Goal: Information Seeking & Learning: Learn about a topic

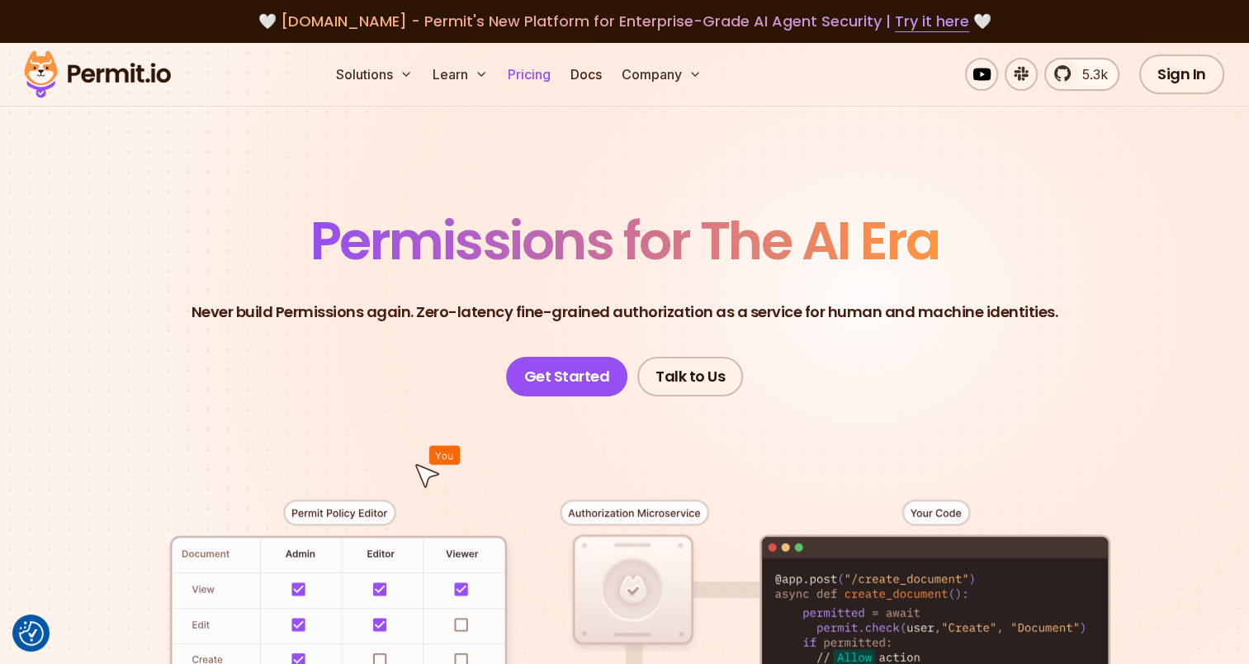
click at [514, 69] on link "Pricing" at bounding box center [529, 74] width 56 height 33
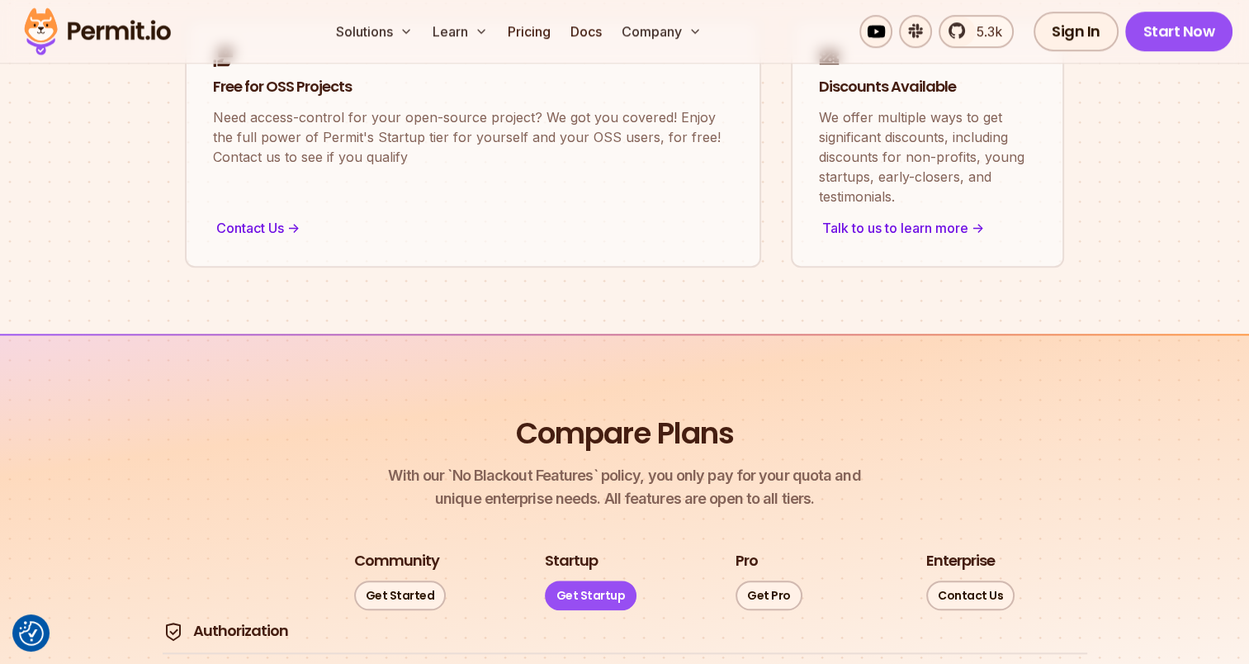
scroll to position [1495, 0]
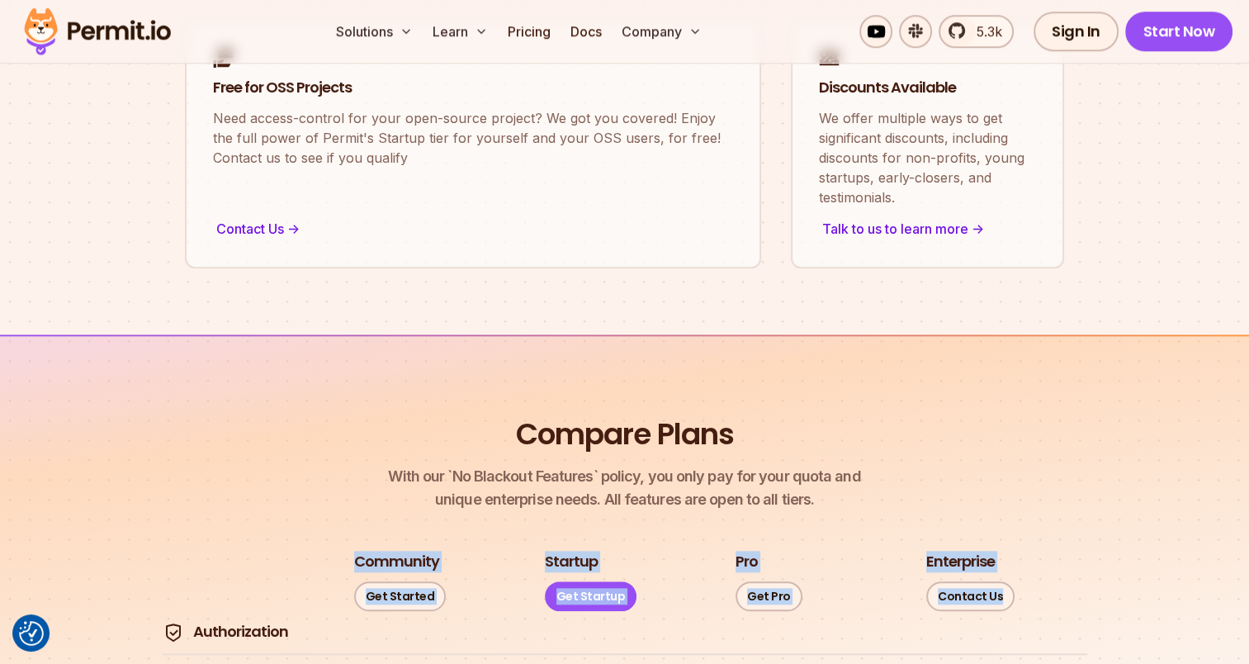
drag, startPoint x: 325, startPoint y: 512, endPoint x: 1063, endPoint y: 520, distance: 738.1
click at [1063, 551] on tr "Community Get Started Startup Get Startup Pro Get Pro Enterprise Contact Us" at bounding box center [625, 582] width 925 height 62
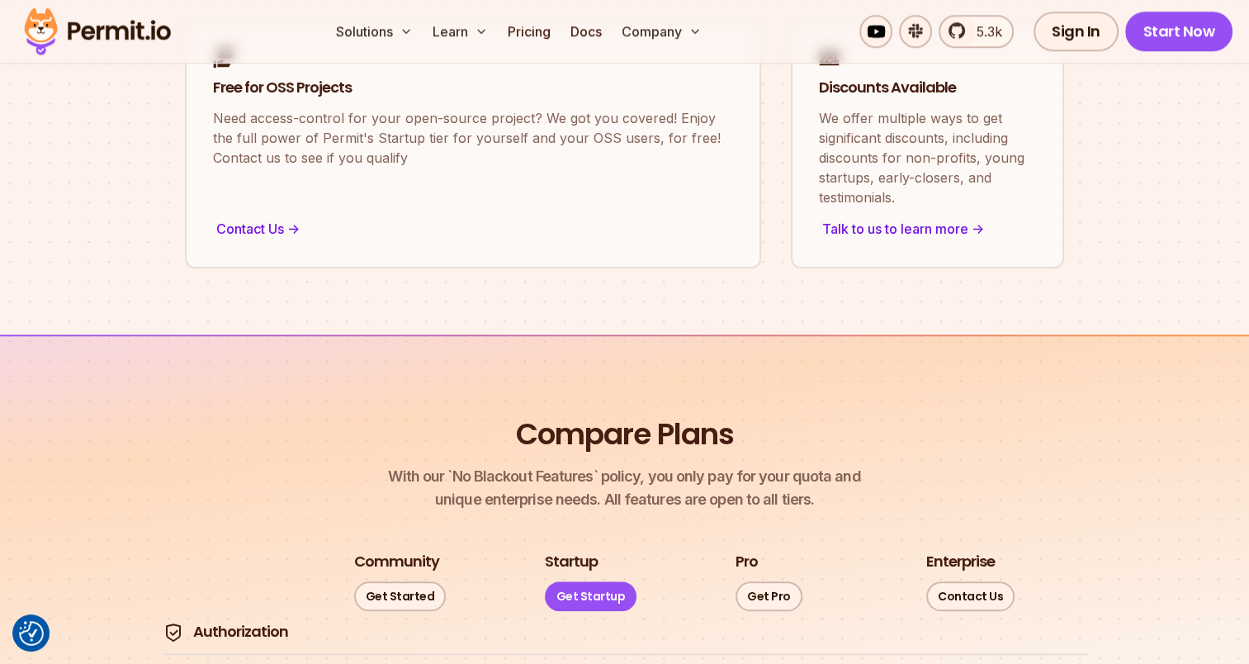
drag, startPoint x: 1063, startPoint y: 520, endPoint x: 1040, endPoint y: 575, distance: 60.0
click at [1040, 622] on th at bounding box center [1005, 632] width 161 height 21
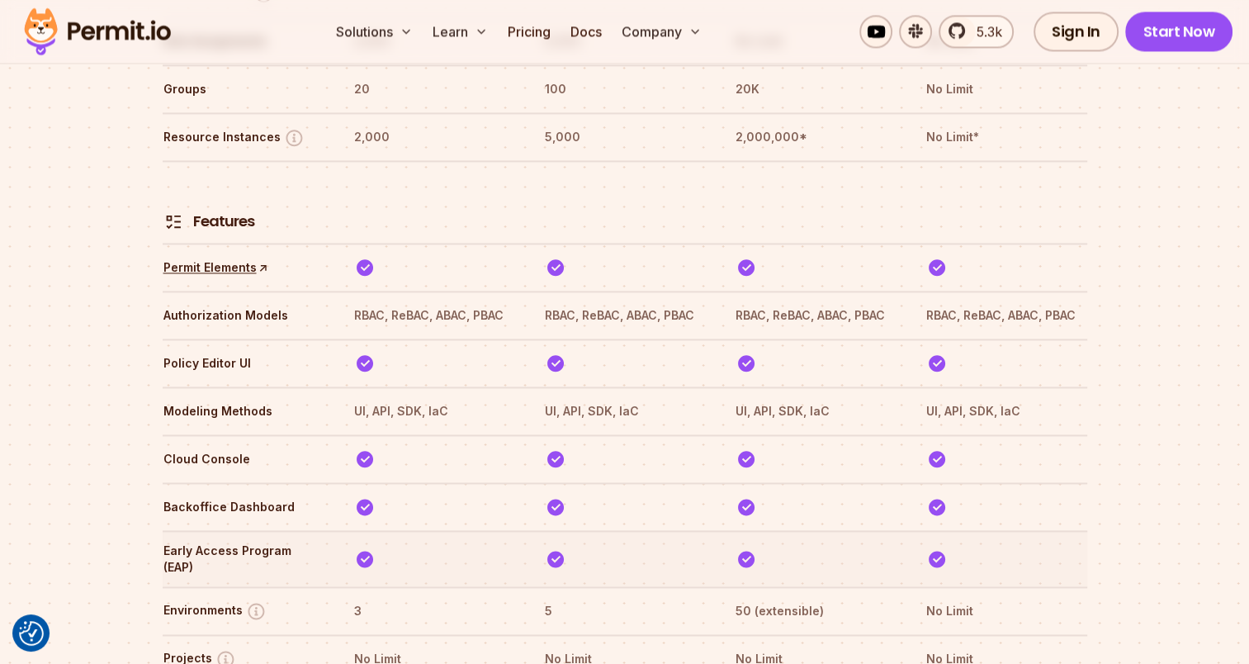
scroll to position [1763, 0]
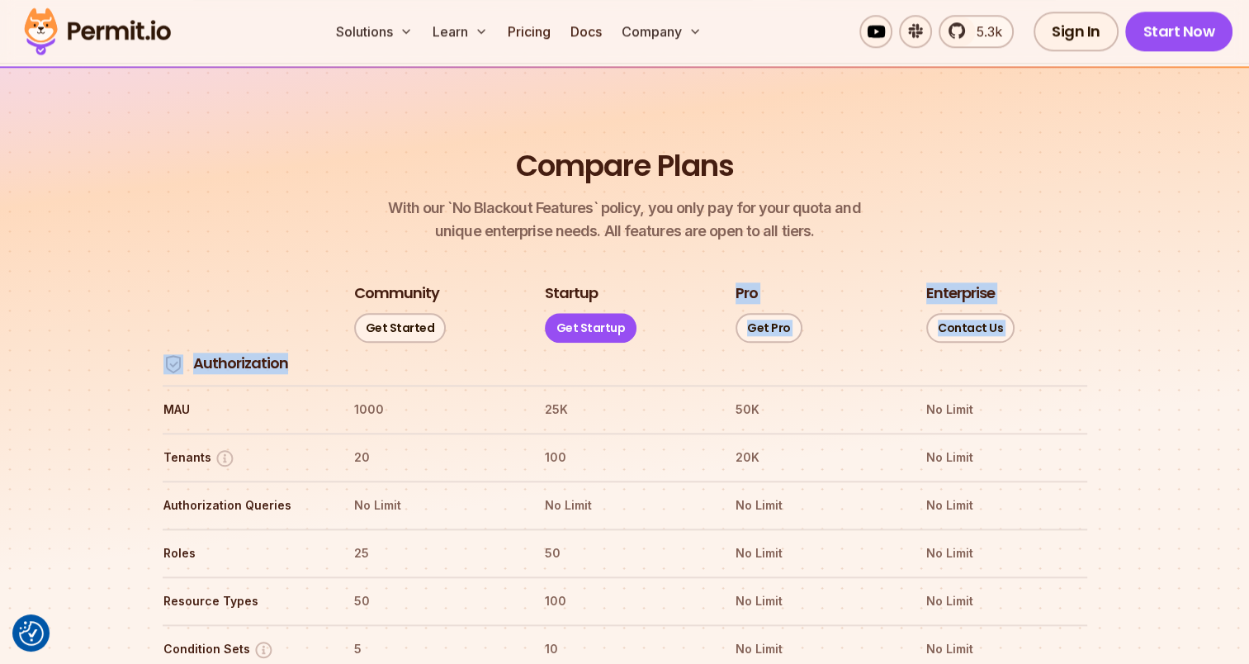
drag, startPoint x: 726, startPoint y: 234, endPoint x: 1063, endPoint y: 325, distance: 349.9
drag, startPoint x: 1063, startPoint y: 325, endPoint x: 1070, endPoint y: 433, distance: 107.5
click at [1070, 480] on tr "Authorization Queries No Limit No Limit No Limit No Limit" at bounding box center [625, 504] width 925 height 48
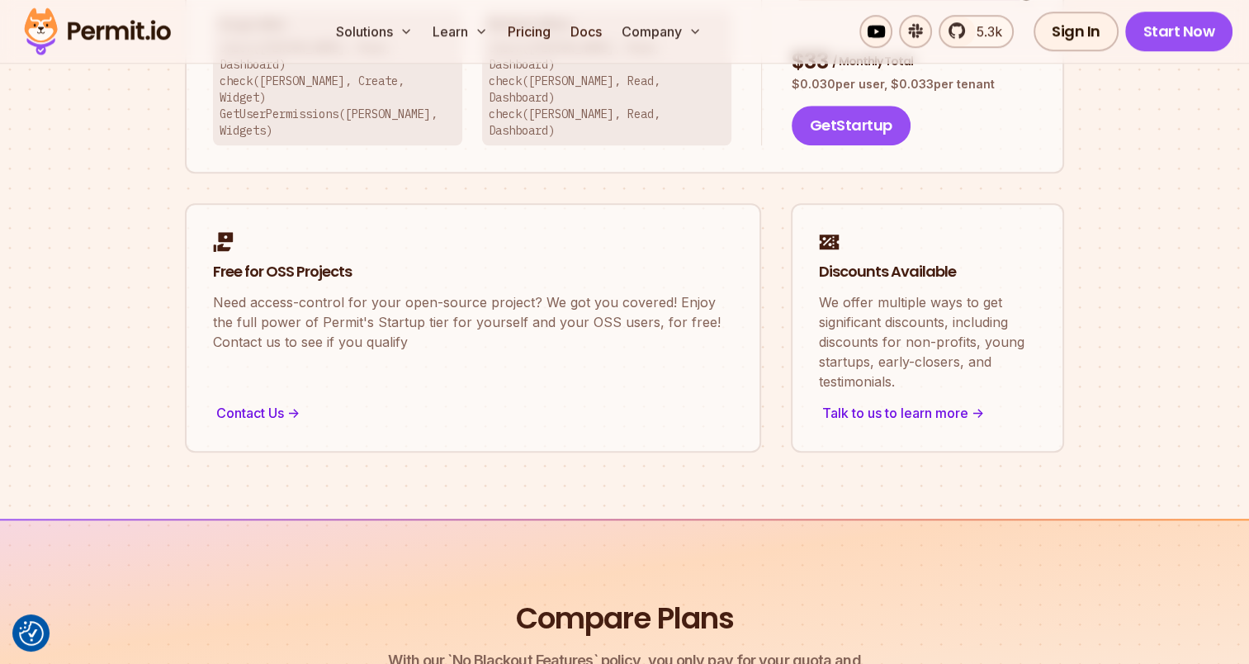
scroll to position [1641, 0]
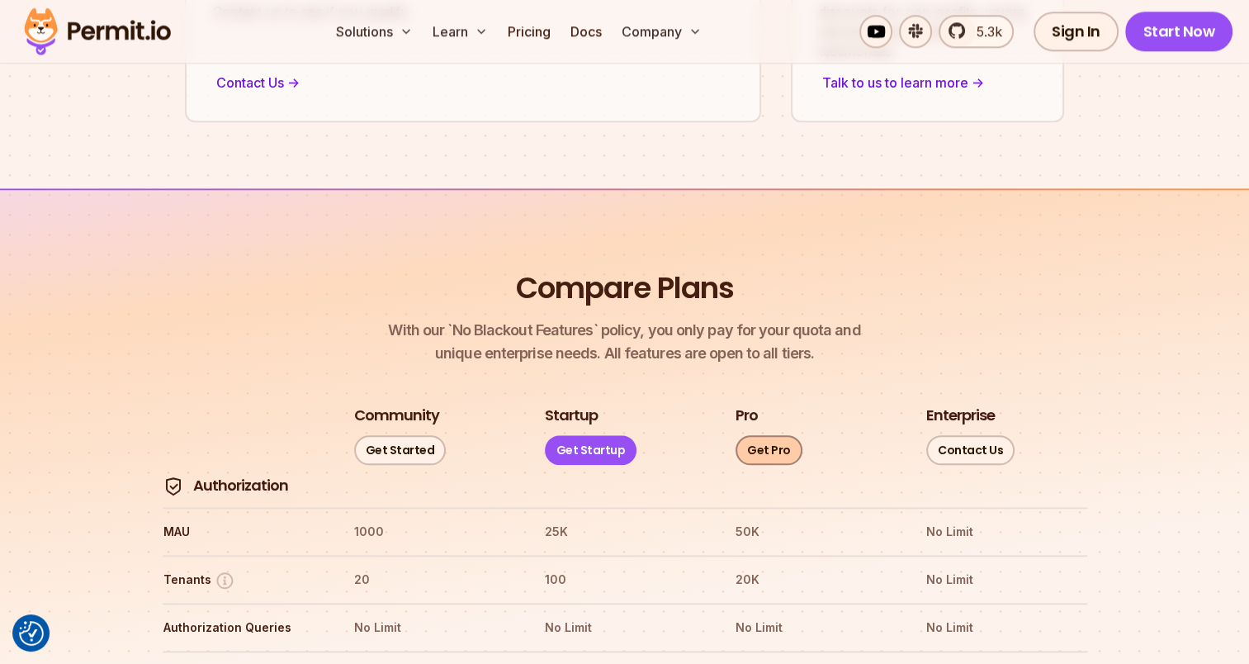
click at [773, 435] on link "Get Pro" at bounding box center [769, 450] width 67 height 30
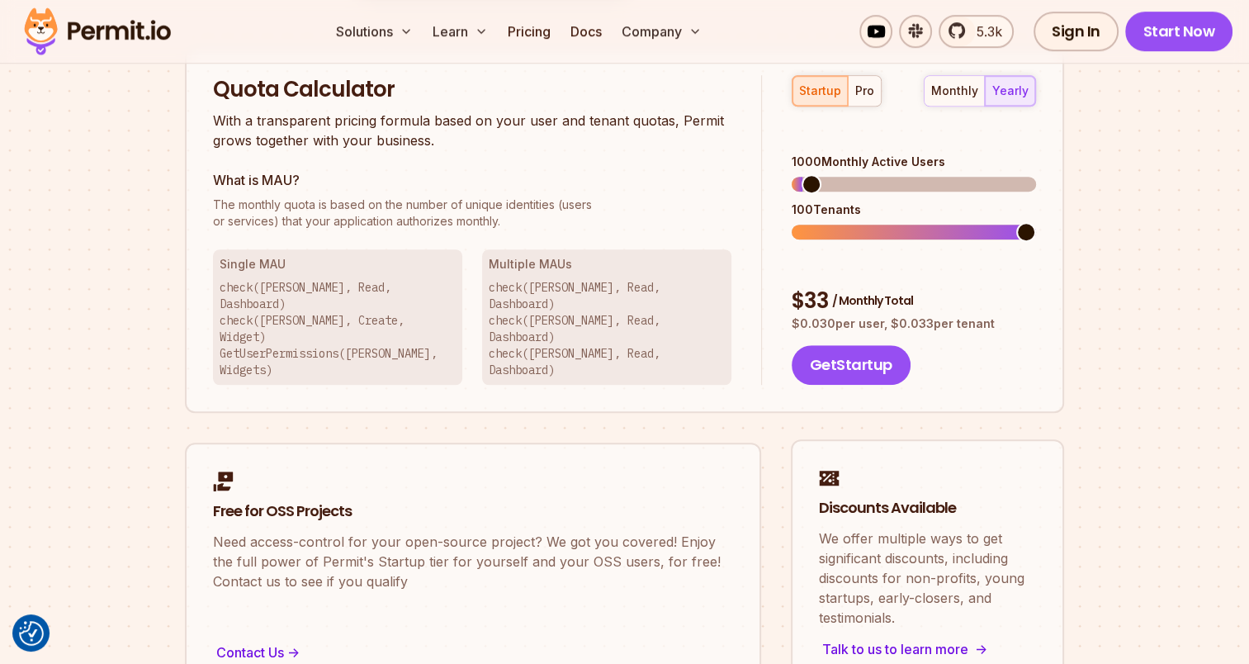
scroll to position [1053, 0]
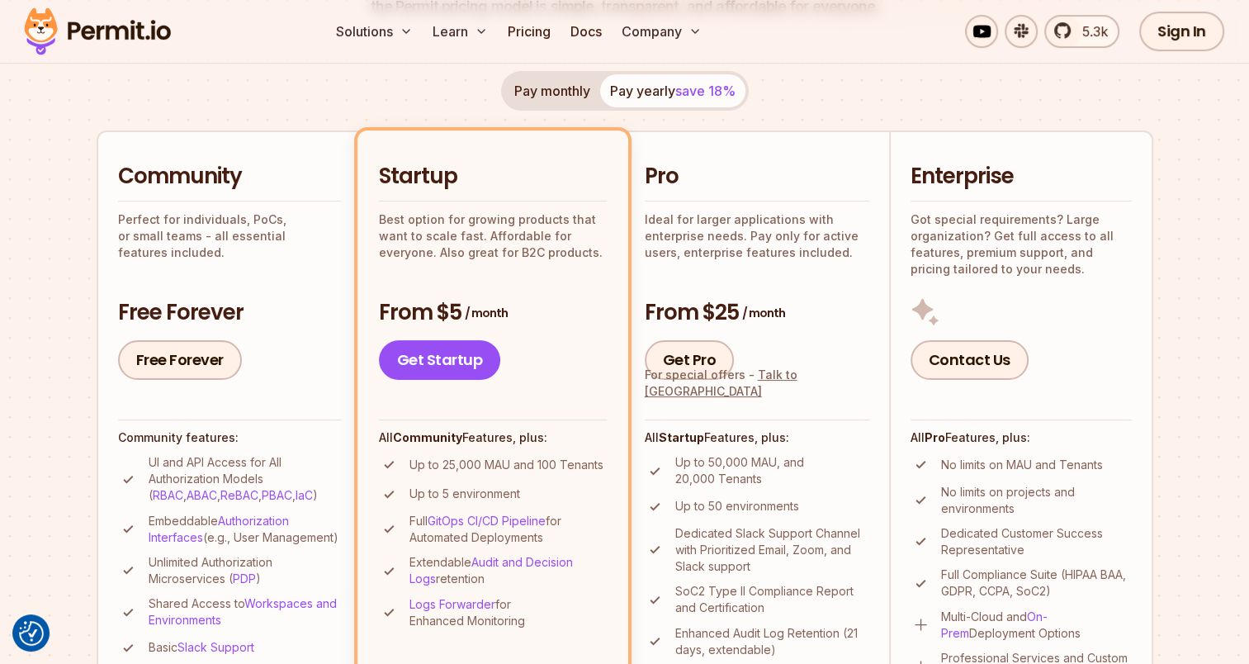
click at [766, 169] on h2 "Pro" at bounding box center [757, 177] width 225 height 30
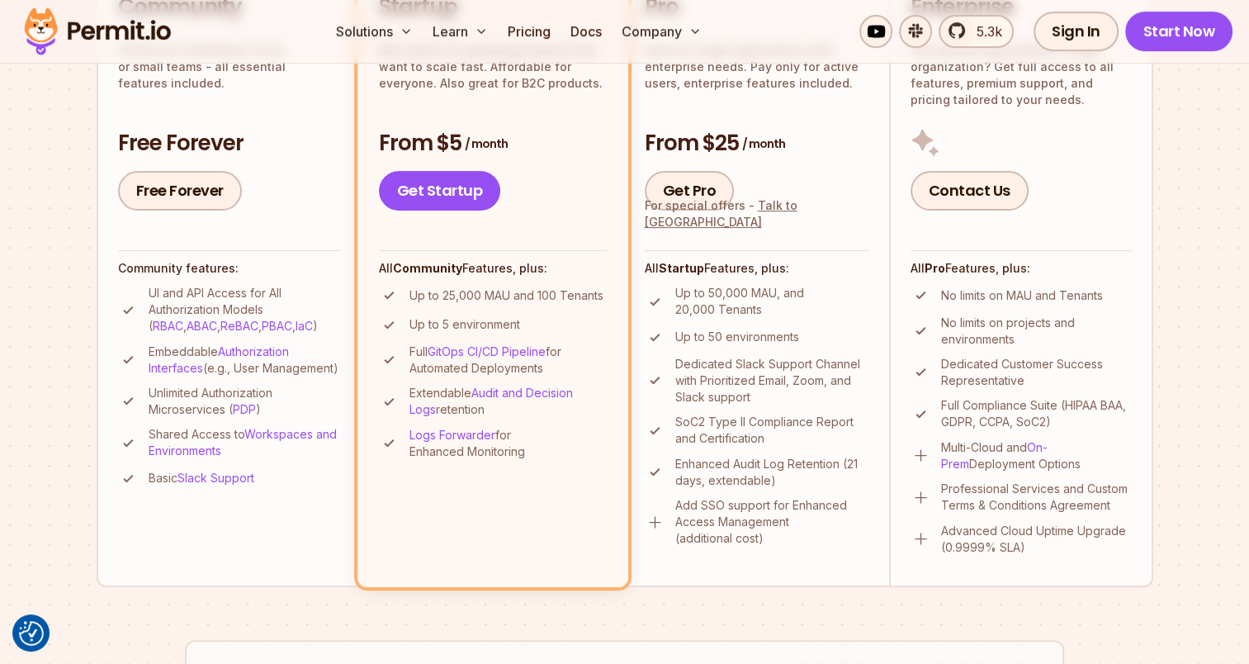
scroll to position [392, 0]
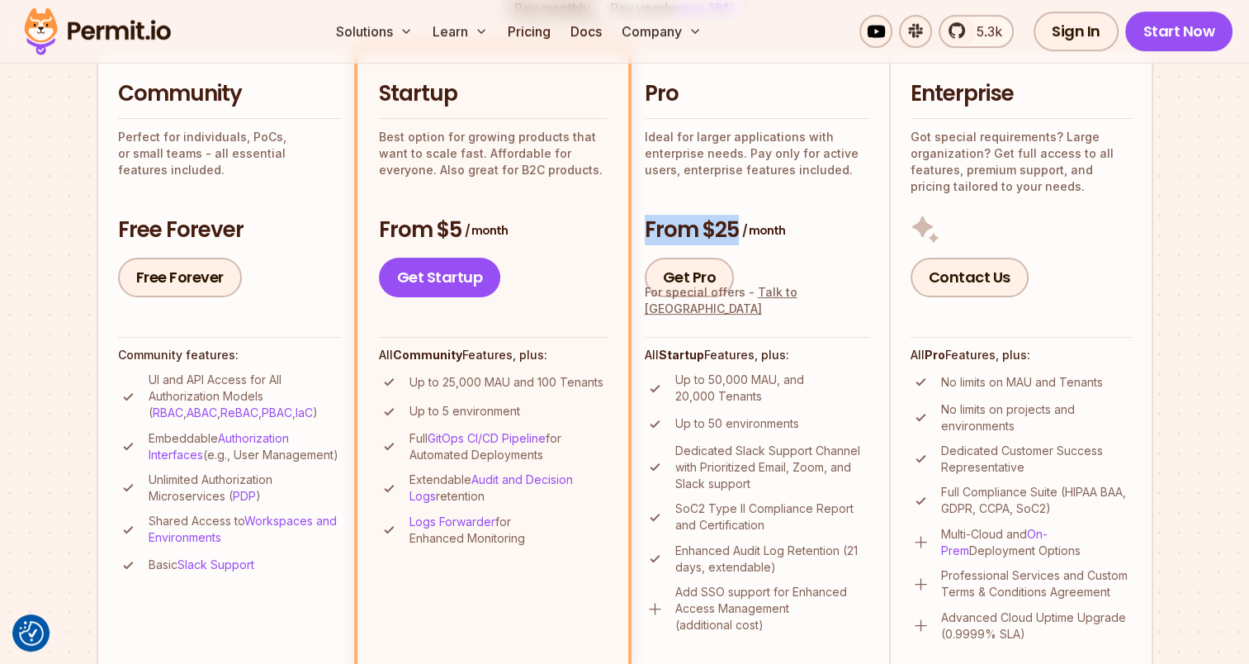
drag, startPoint x: 644, startPoint y: 230, endPoint x: 799, endPoint y: 242, distance: 155.7
click at [799, 242] on h3 "From $25 / month" at bounding box center [757, 230] width 225 height 30
click at [794, 239] on h3 "From $25 / month" at bounding box center [757, 230] width 225 height 30
click at [763, 234] on span "/ month" at bounding box center [763, 230] width 43 height 17
drag, startPoint x: 756, startPoint y: 231, endPoint x: 642, endPoint y: 229, distance: 114.0
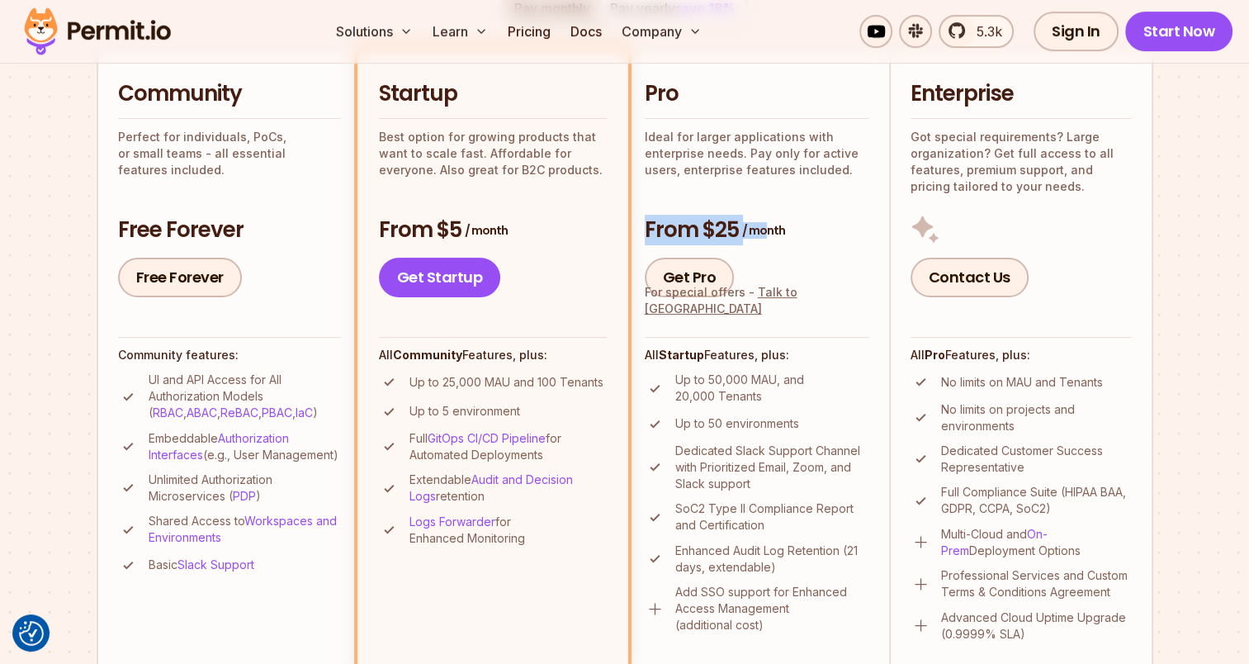
click at [642, 229] on li "Pro Ideal for larger applications with enterprise needs. Pay only for active us…" at bounding box center [757, 360] width 264 height 625
drag, startPoint x: 642, startPoint y: 229, endPoint x: 769, endPoint y: 250, distance: 128.1
click at [769, 250] on div "From $25 / month Get Pro For special offers - Talk to us" at bounding box center [757, 256] width 225 height 83
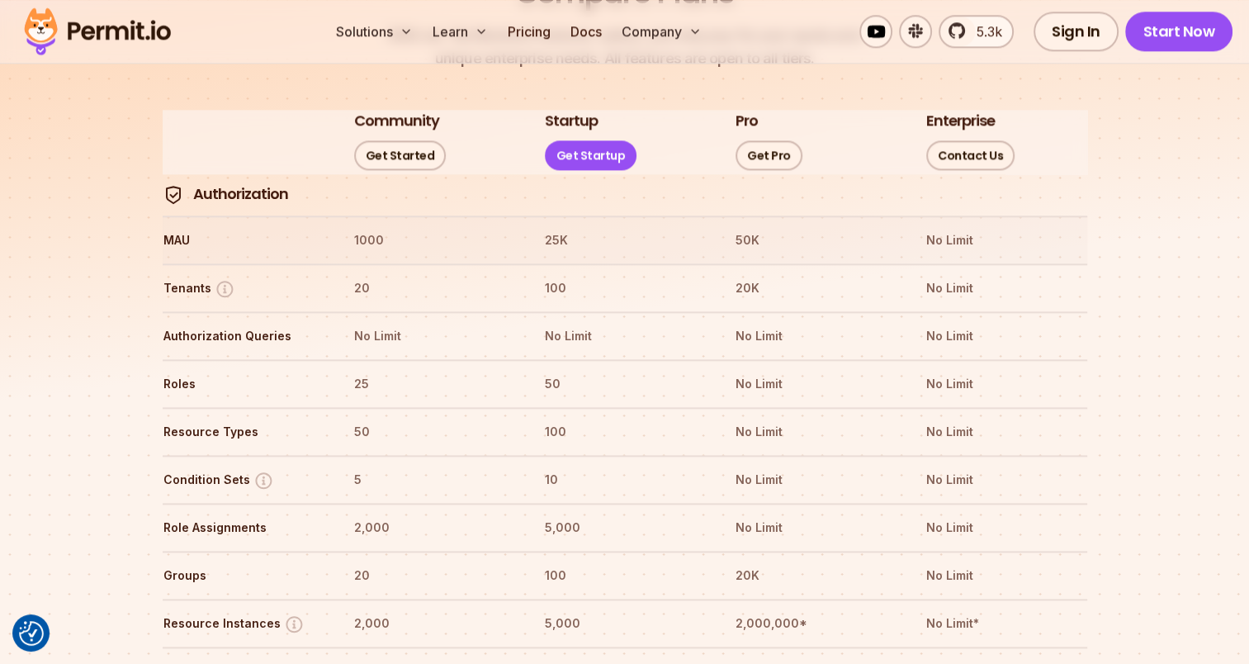
scroll to position [1939, 0]
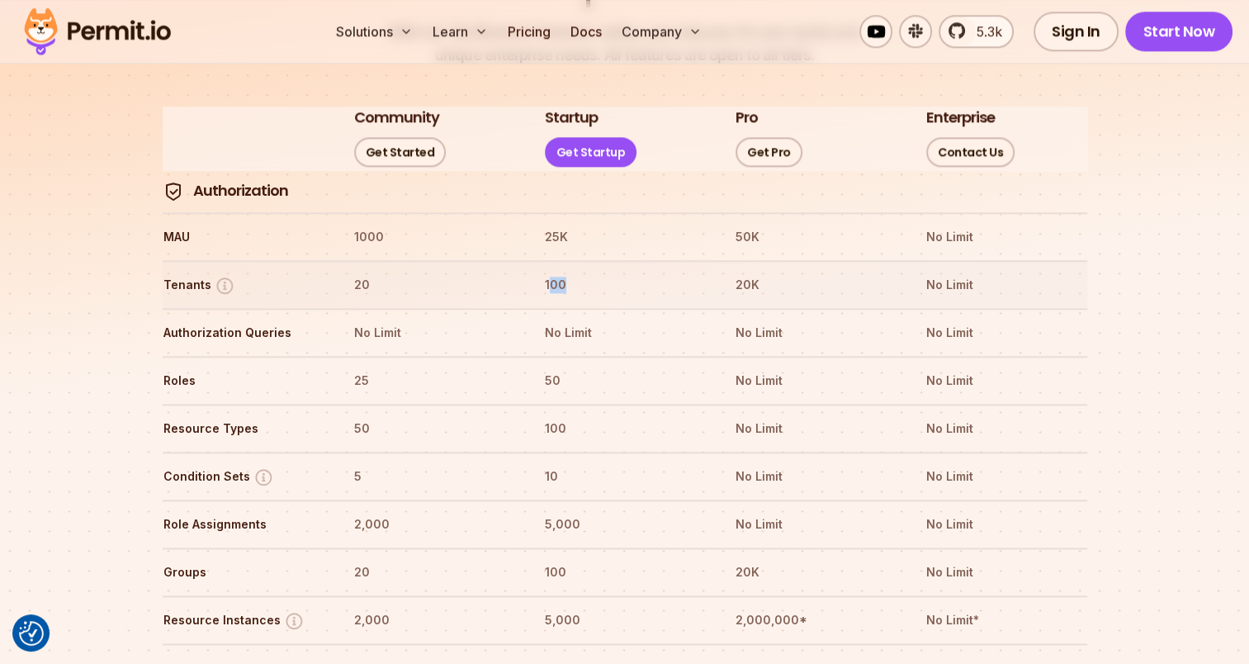
drag, startPoint x: 547, startPoint y: 225, endPoint x: 594, endPoint y: 231, distance: 46.6
click at [594, 272] on th "100" at bounding box center [624, 285] width 161 height 26
drag, startPoint x: 594, startPoint y: 231, endPoint x: 592, endPoint y: 251, distance: 19.9
click at [592, 260] on tr "Tenants 20 100 20K No Limit" at bounding box center [625, 284] width 925 height 48
drag, startPoint x: 721, startPoint y: 234, endPoint x: 796, endPoint y: 233, distance: 75.1
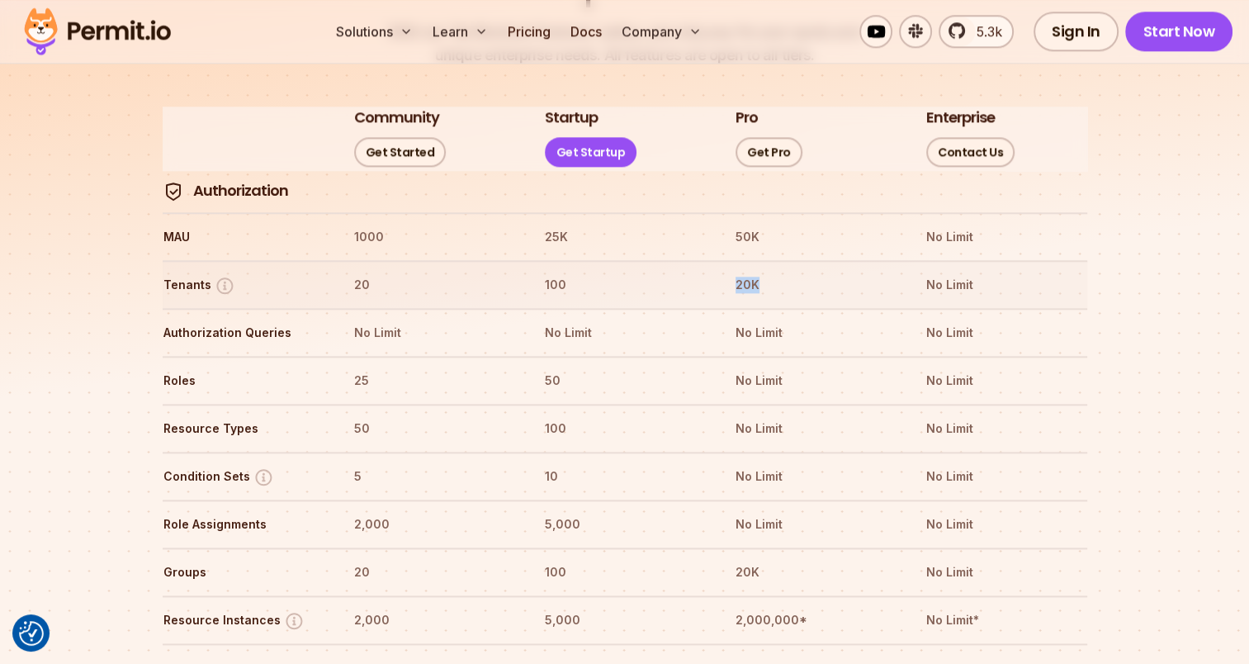
click at [796, 260] on tr "Tenants 20 100 20K No Limit" at bounding box center [625, 284] width 925 height 48
drag, startPoint x: 796, startPoint y: 233, endPoint x: 759, endPoint y: 240, distance: 37.9
click at [759, 272] on th "20K" at bounding box center [815, 285] width 161 height 26
click at [746, 272] on th "20K" at bounding box center [815, 285] width 161 height 26
click at [723, 260] on tr "Tenants 20 100 20K No Limit" at bounding box center [625, 284] width 925 height 48
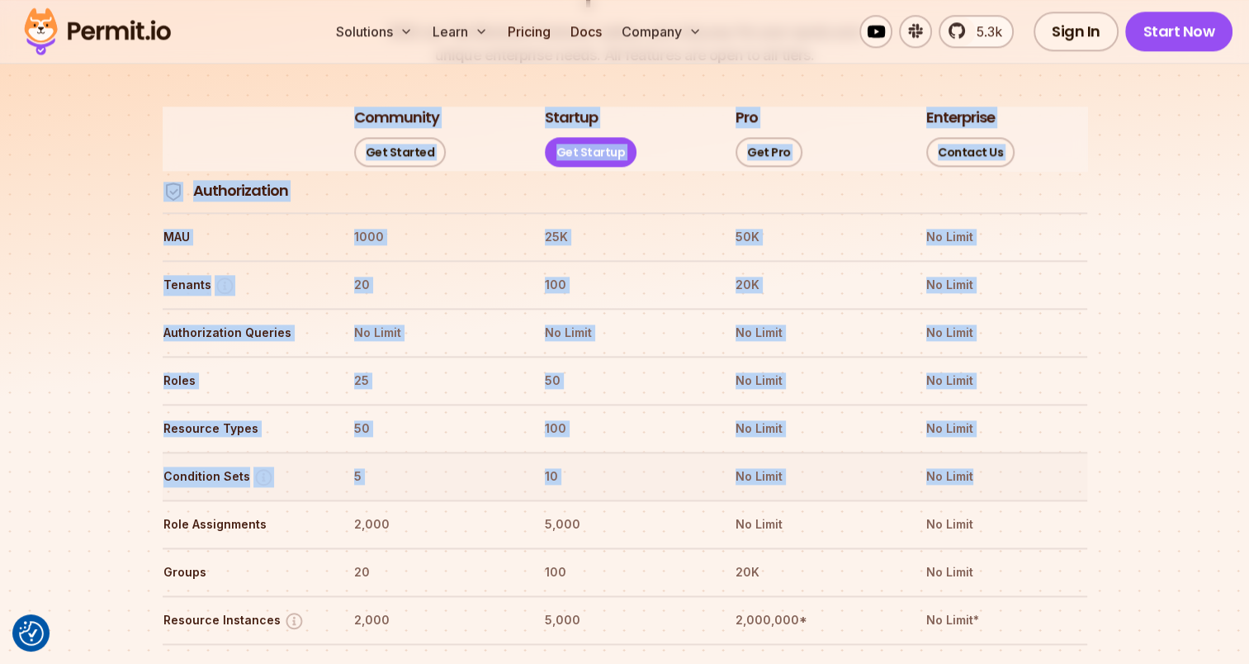
drag, startPoint x: 170, startPoint y: 173, endPoint x: 999, endPoint y: 405, distance: 860.7
drag, startPoint x: 999, startPoint y: 405, endPoint x: 565, endPoint y: 342, distance: 438.9
click at [565, 356] on tr "Roles 25 50 No Limit No Limit" at bounding box center [625, 380] width 925 height 48
click at [652, 356] on tr "Roles 25 50 No Limit No Limit" at bounding box center [625, 380] width 925 height 48
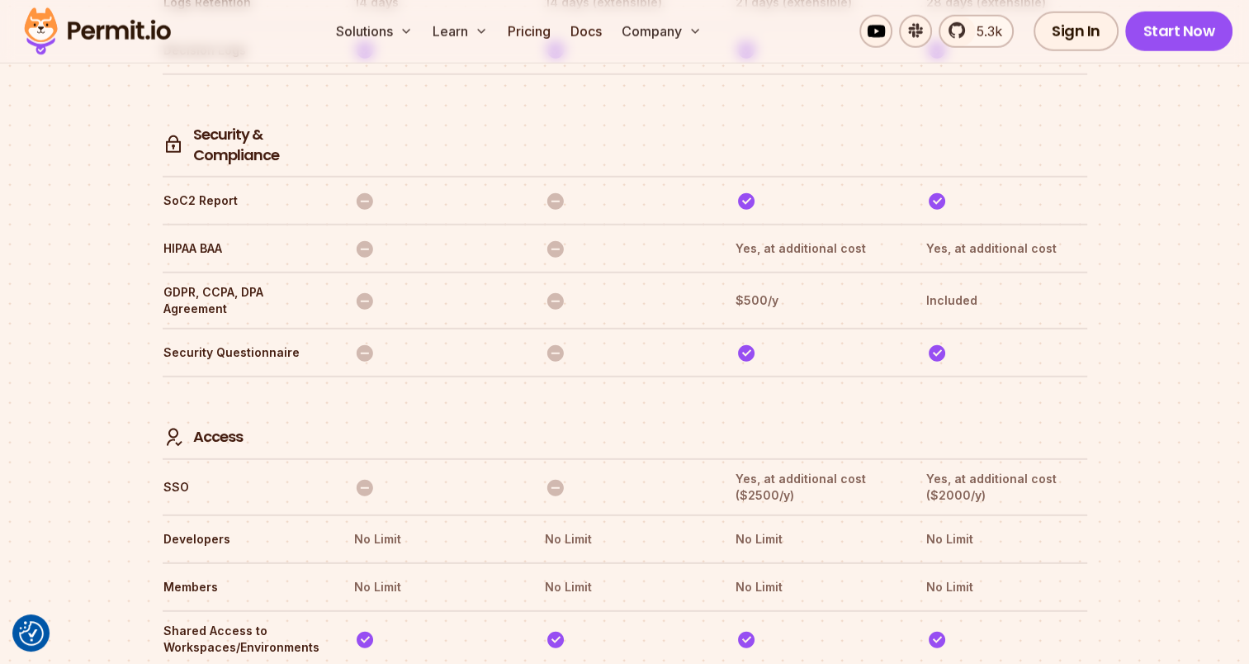
scroll to position [4532, 0]
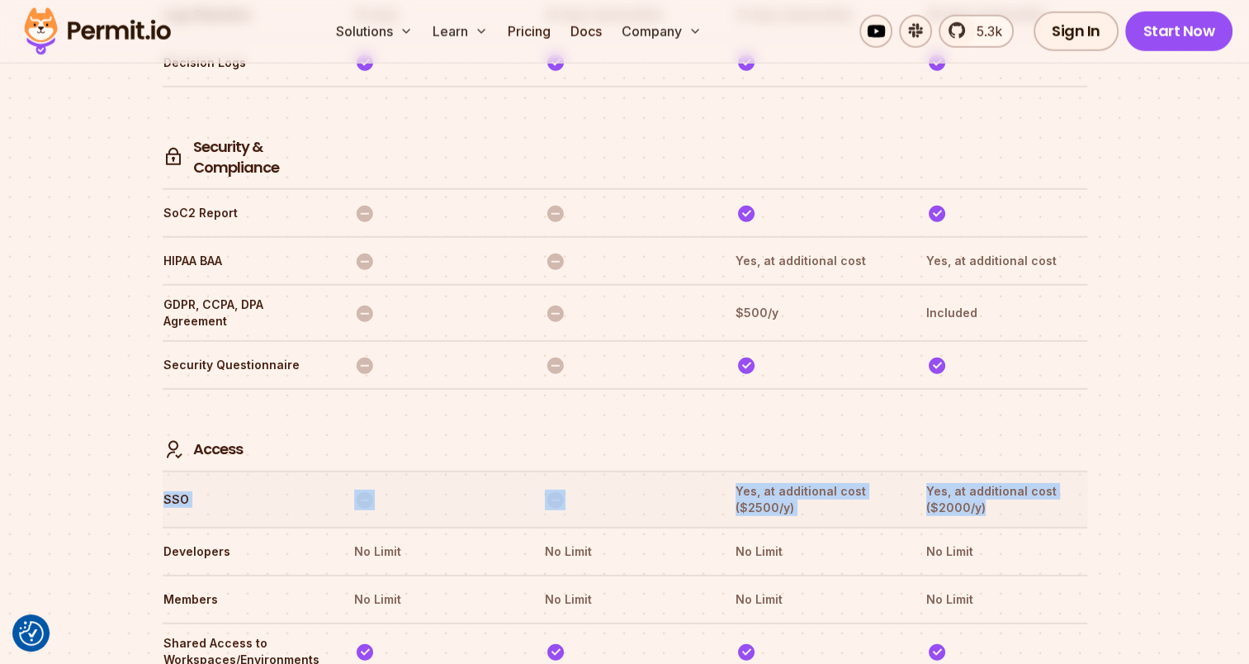
drag, startPoint x: 991, startPoint y: 416, endPoint x: 164, endPoint y: 394, distance: 826.7
click at [164, 471] on tr "SSO Yes, at additional cost ($2500/y) Yes, at additional cost ($2000/y)" at bounding box center [625, 499] width 925 height 56
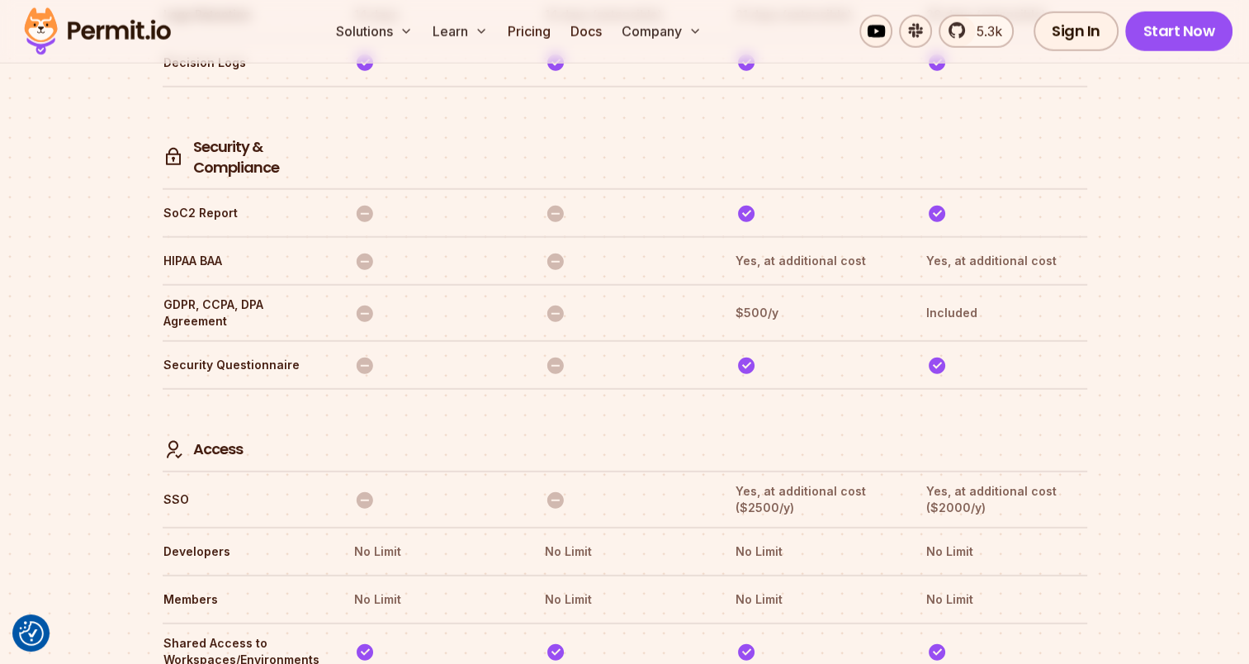
click at [496, 400] on th at bounding box center [433, 430] width 161 height 61
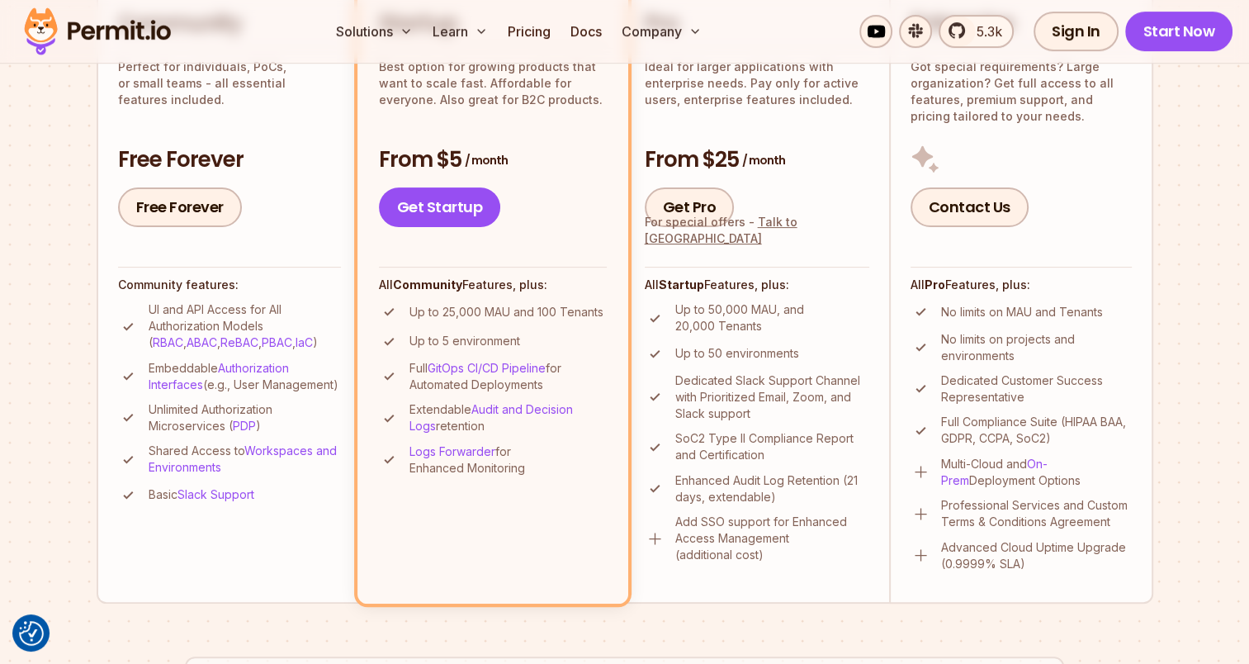
scroll to position [486, 0]
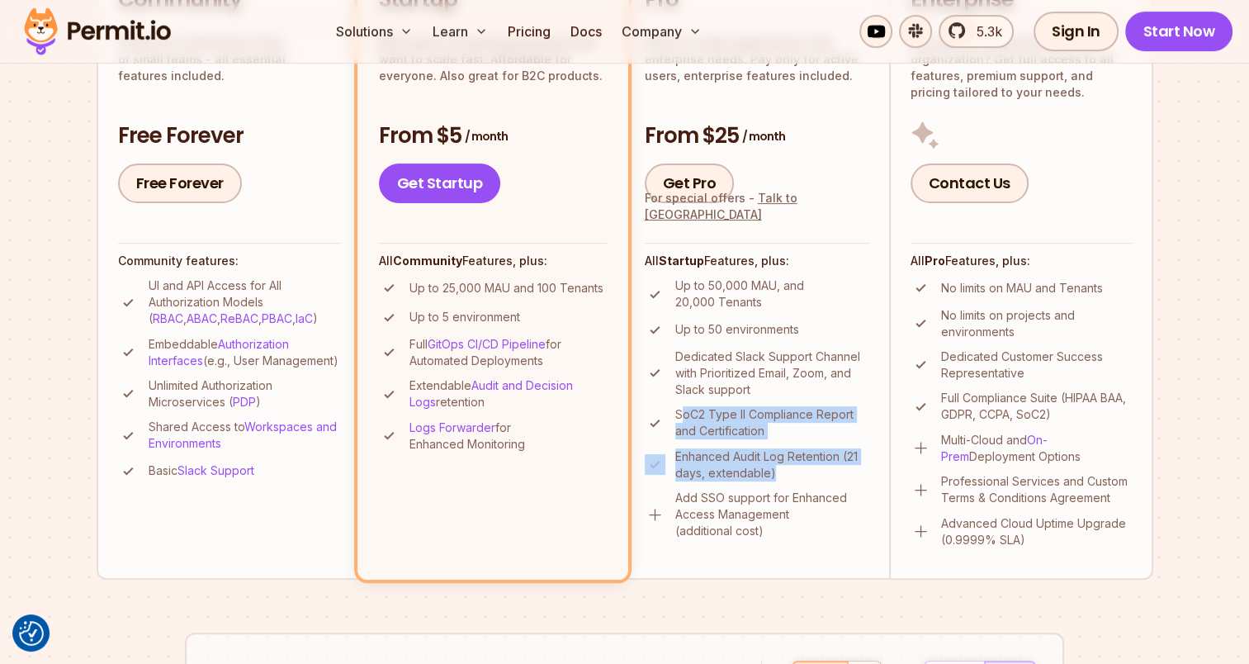
drag, startPoint x: 679, startPoint y: 411, endPoint x: 864, endPoint y: 469, distance: 193.8
click at [864, 469] on ul "Up to 50,000 MAU, and 20,000 Tenants Up to 50 environments Dedicated Slack Supp…" at bounding box center [757, 408] width 225 height 262
drag, startPoint x: 864, startPoint y: 469, endPoint x: 840, endPoint y: 482, distance: 28.1
click at [840, 482] on ul "Up to 50,000 MAU, and 20,000 Tenants Up to 50 environments Dedicated Slack Supp…" at bounding box center [757, 408] width 225 height 262
click at [661, 518] on img at bounding box center [655, 514] width 21 height 21
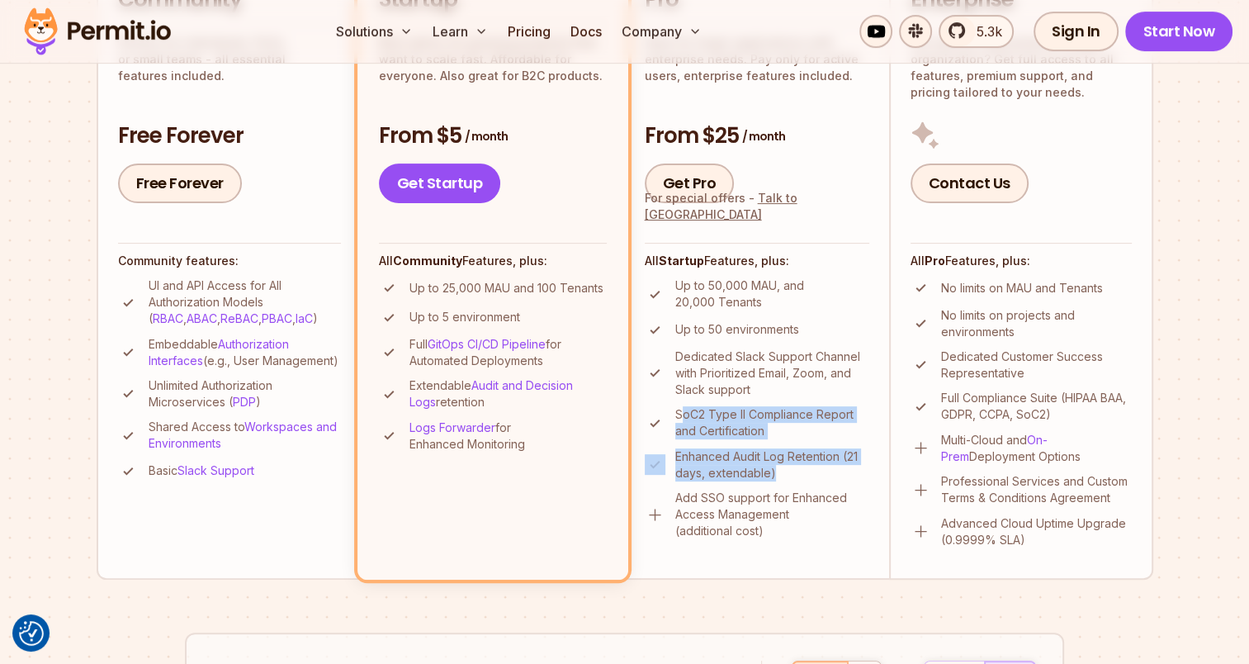
click at [646, 506] on img at bounding box center [655, 514] width 21 height 21
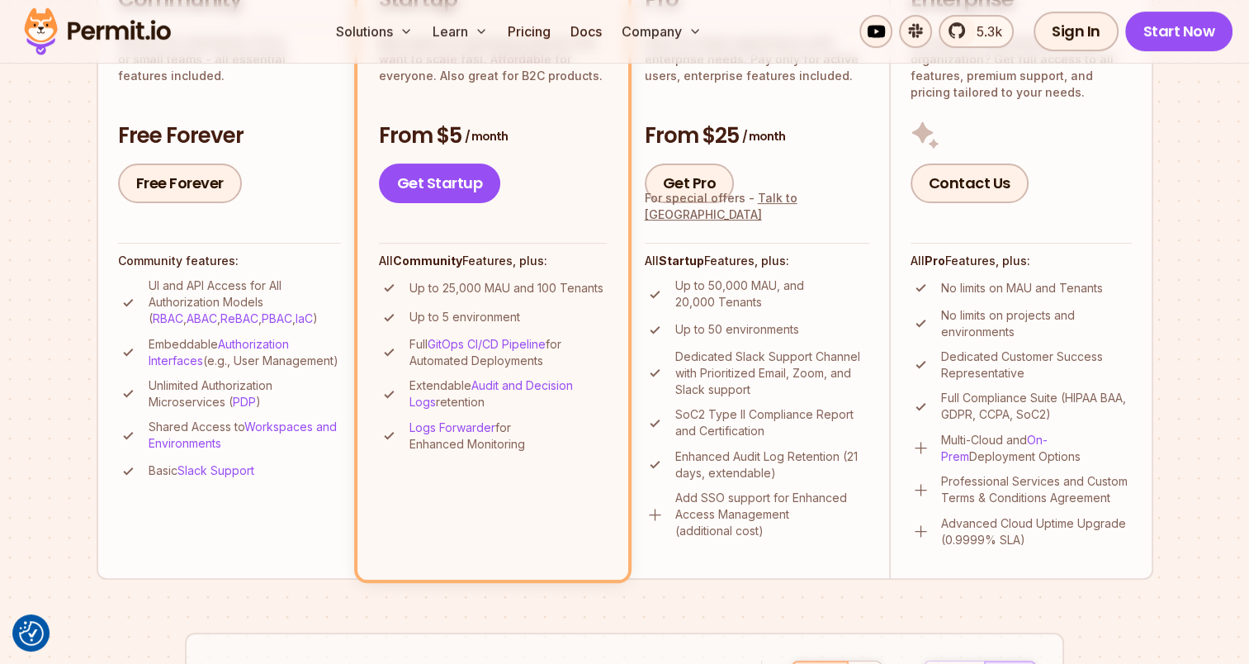
click at [728, 506] on p "Add SSO support for Enhanced Access Management (additional cost)" at bounding box center [772, 515] width 194 height 50
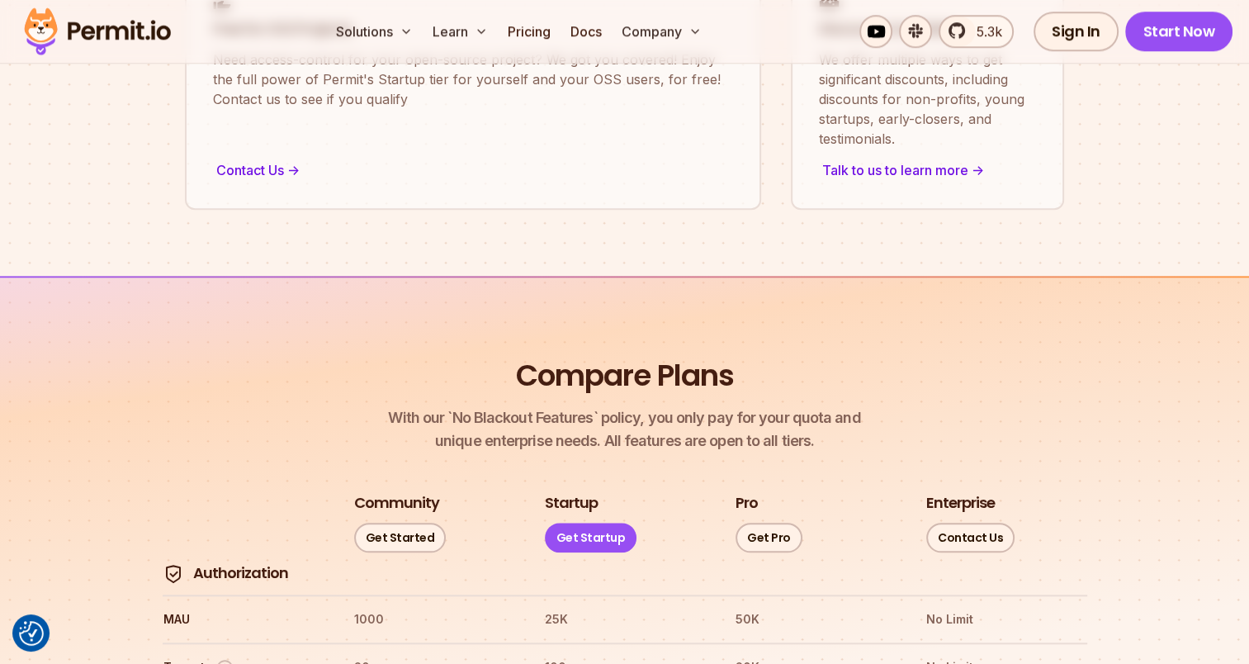
scroll to position [1651, 0]
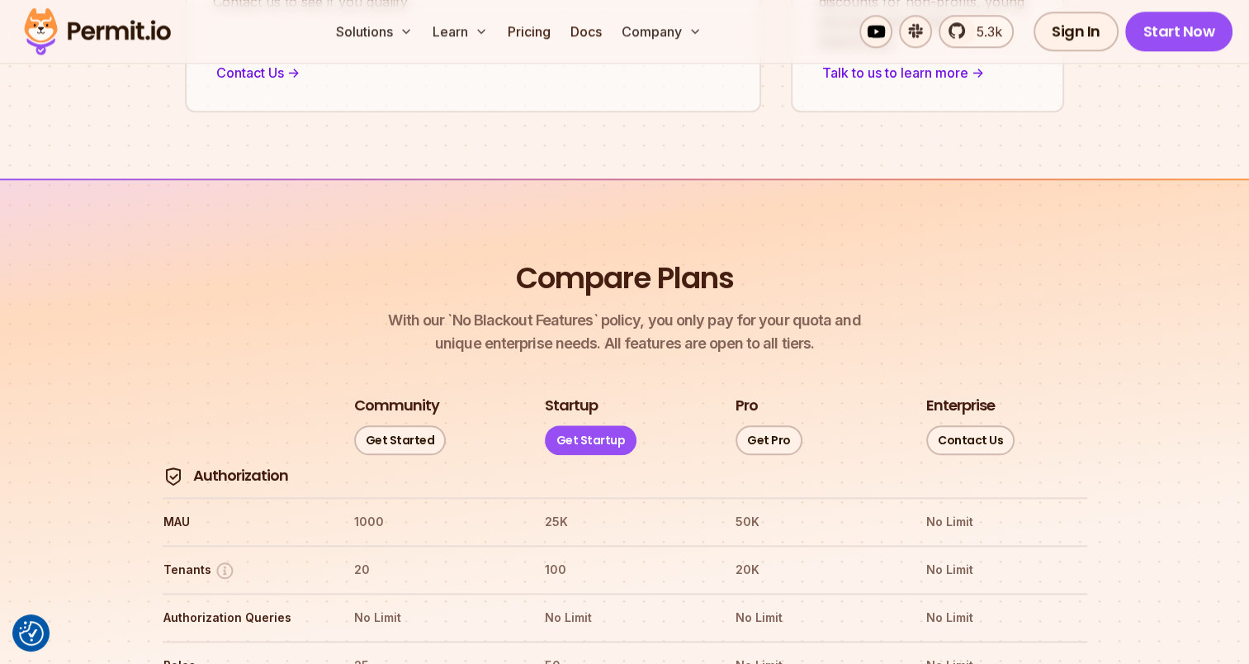
drag, startPoint x: 1101, startPoint y: 208, endPoint x: 1099, endPoint y: 310, distance: 102.4
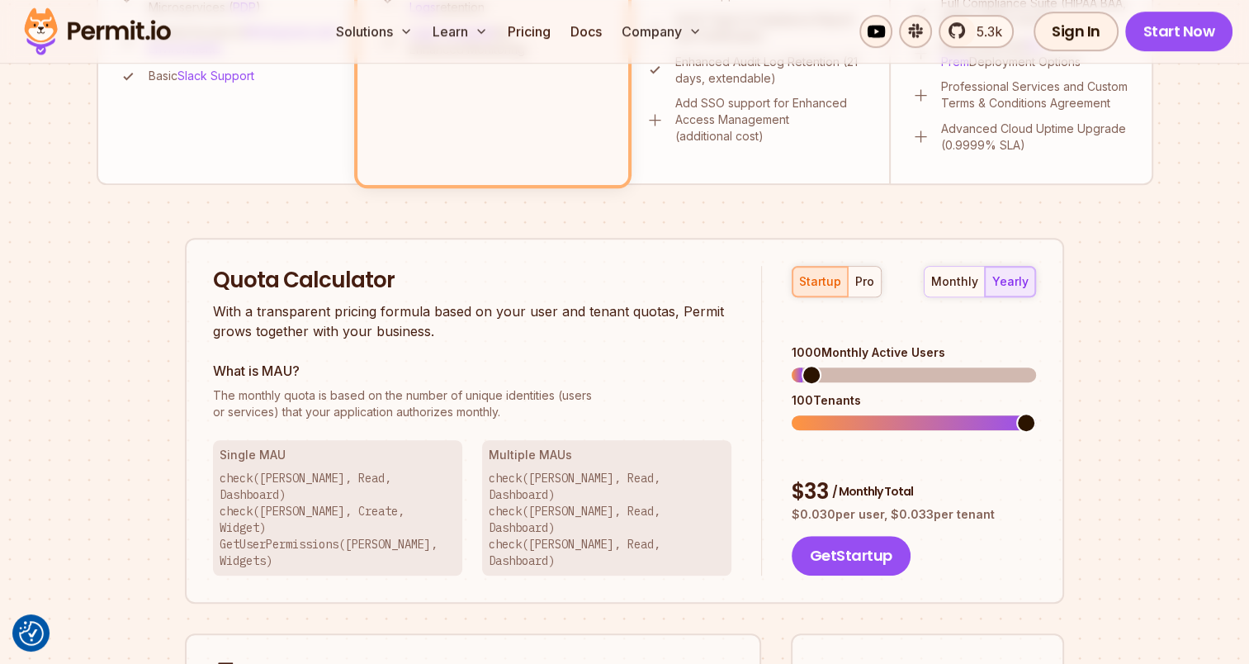
scroll to position [0, 0]
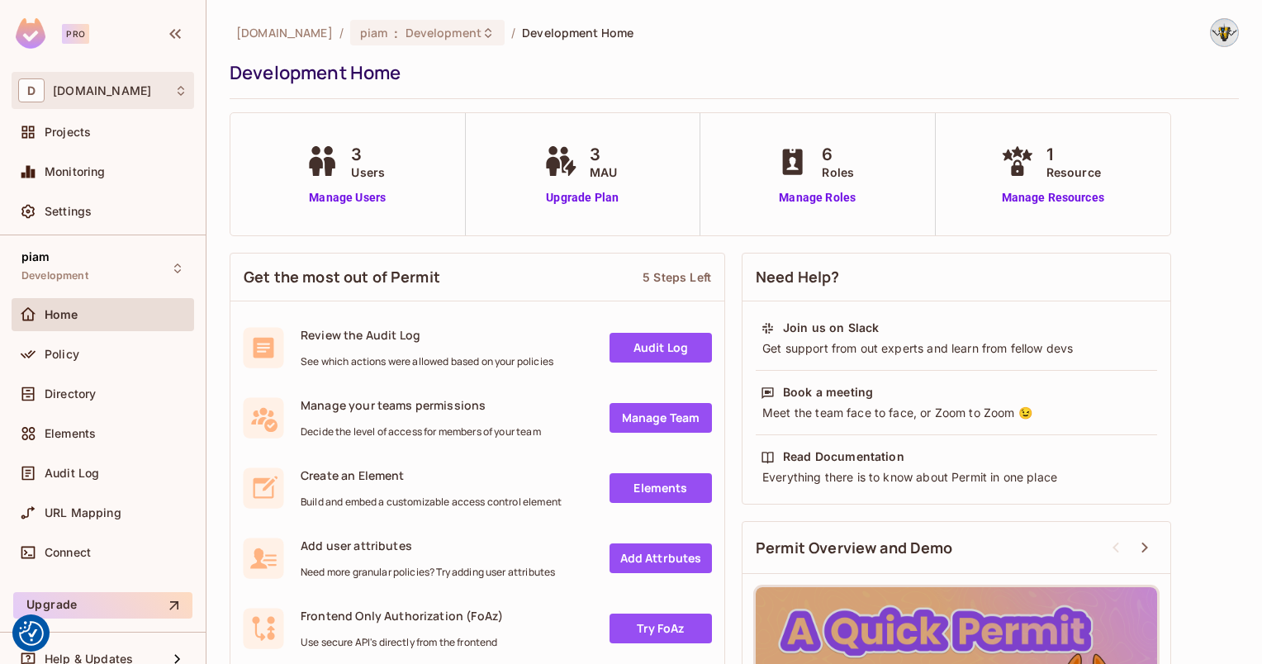
click at [88, 89] on span "datev.de" at bounding box center [102, 90] width 98 height 13
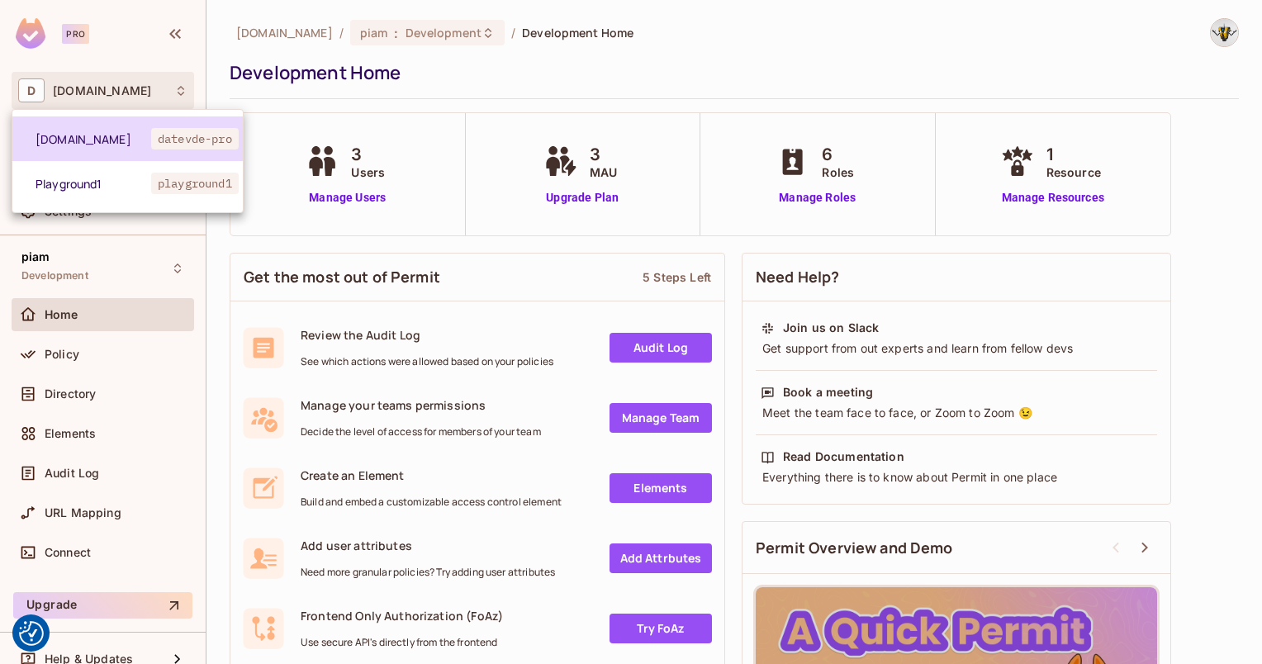
click at [119, 142] on span "datev.de" at bounding box center [94, 139] width 116 height 16
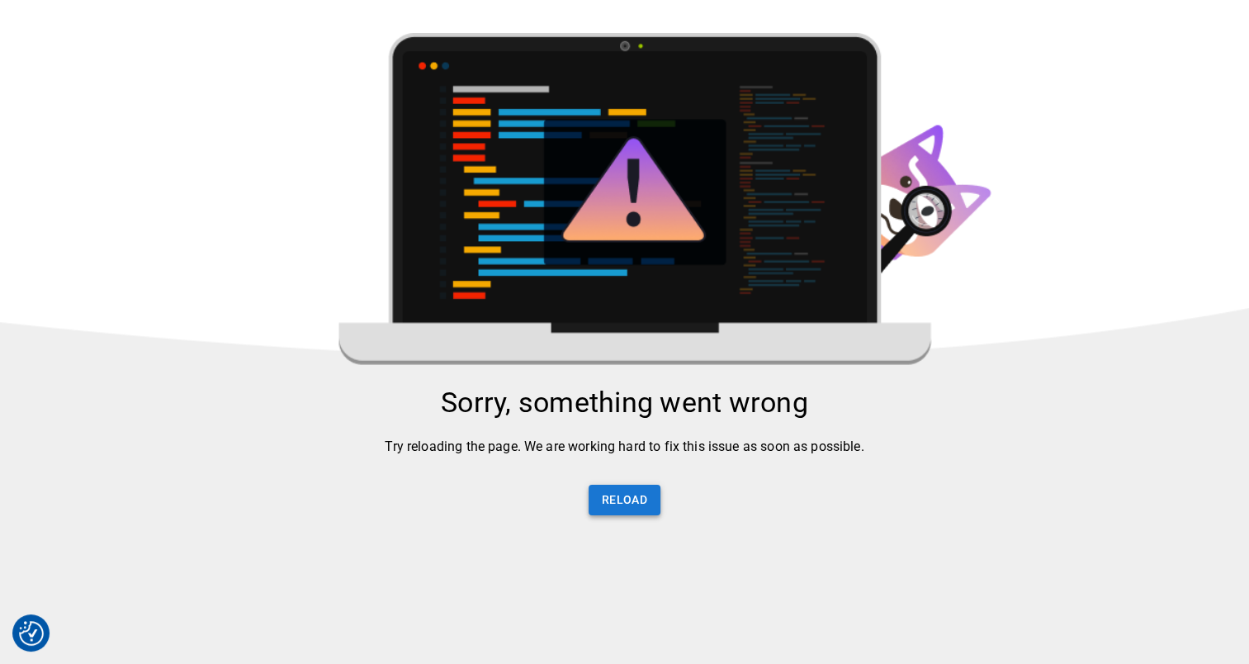
click at [634, 502] on button "Reload" at bounding box center [625, 500] width 72 height 31
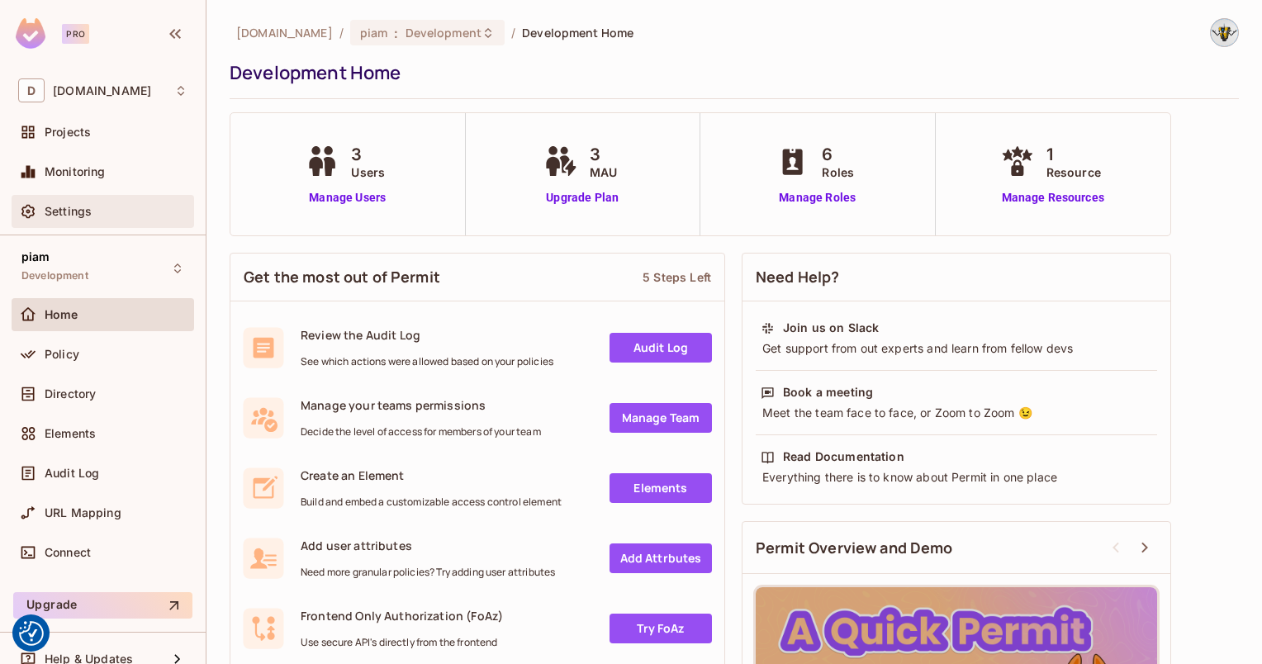
click at [79, 211] on span "Settings" at bounding box center [68, 211] width 47 height 13
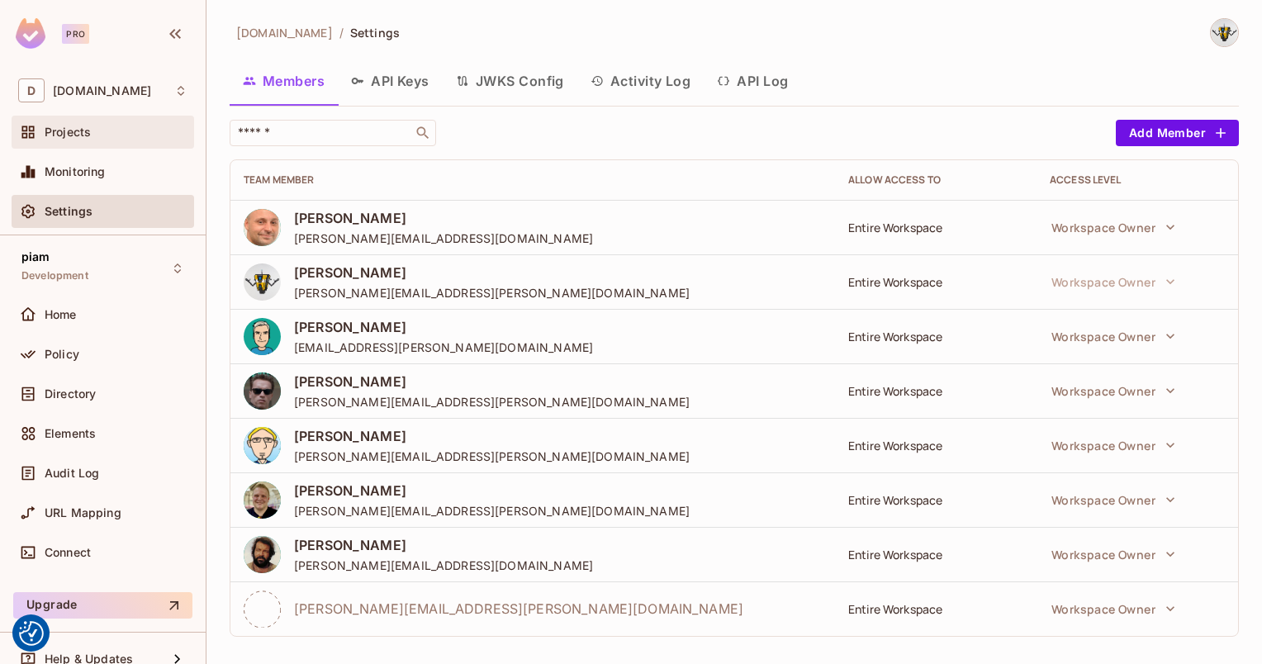
click at [64, 135] on span "Projects" at bounding box center [68, 131] width 46 height 13
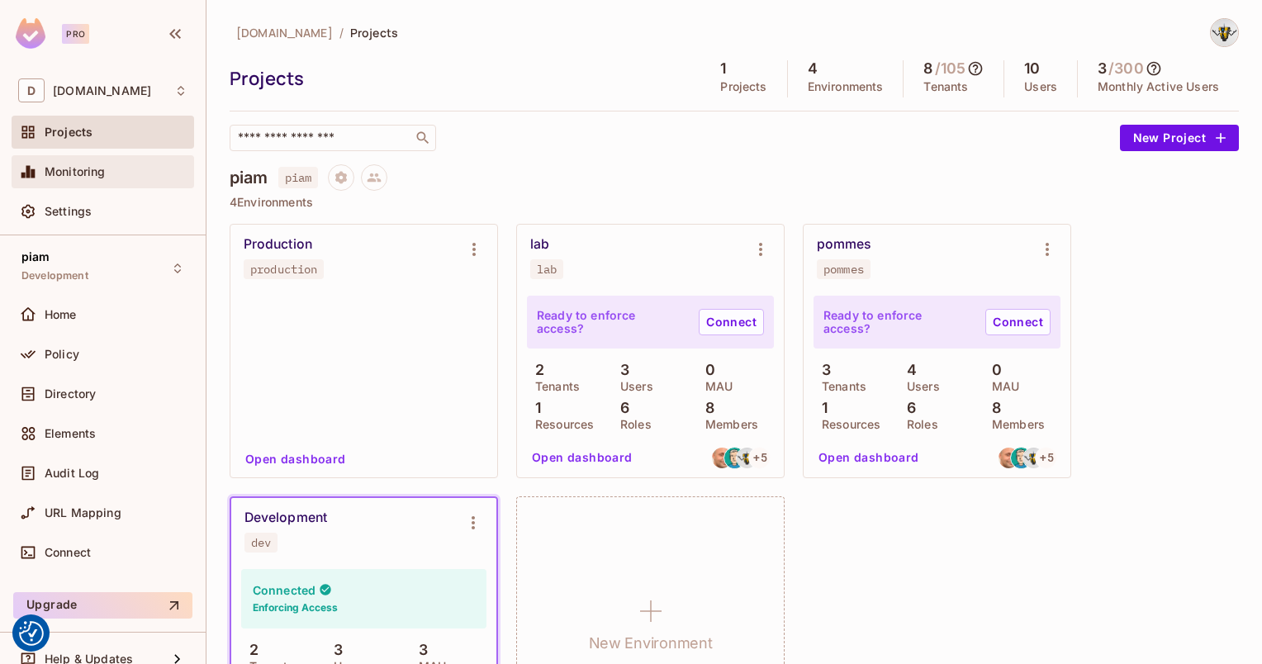
click at [65, 187] on div "Monitoring" at bounding box center [103, 171] width 182 height 33
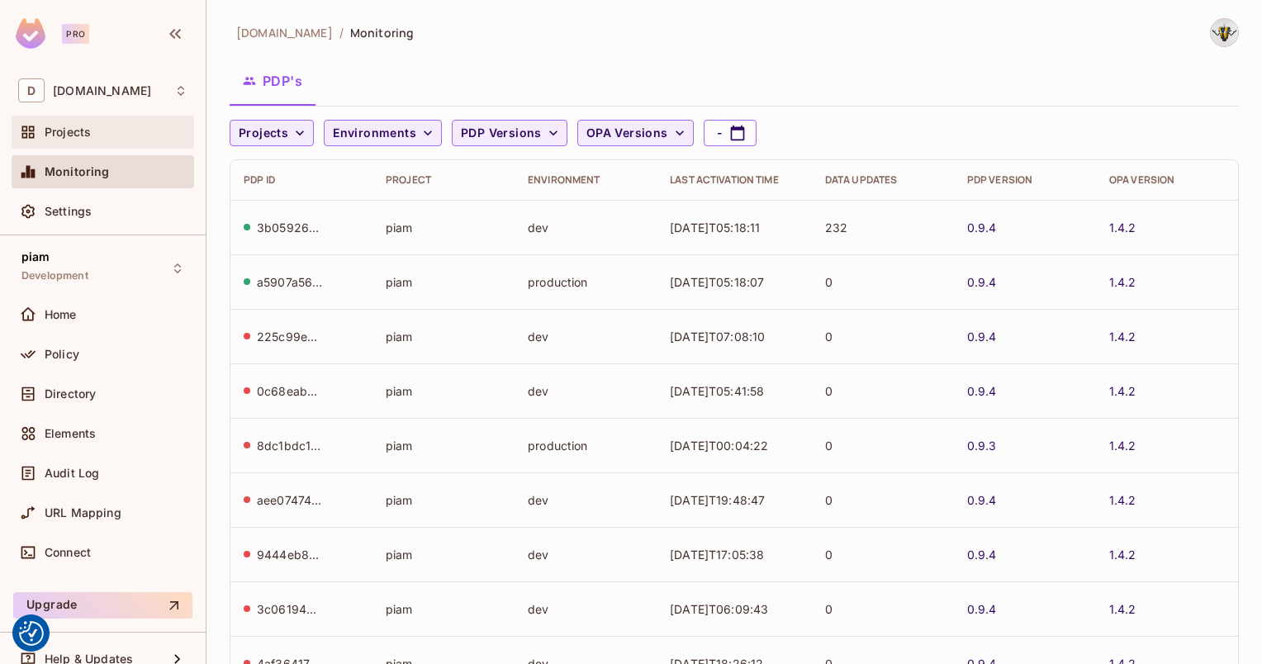
click at [42, 132] on div at bounding box center [31, 132] width 26 height 20
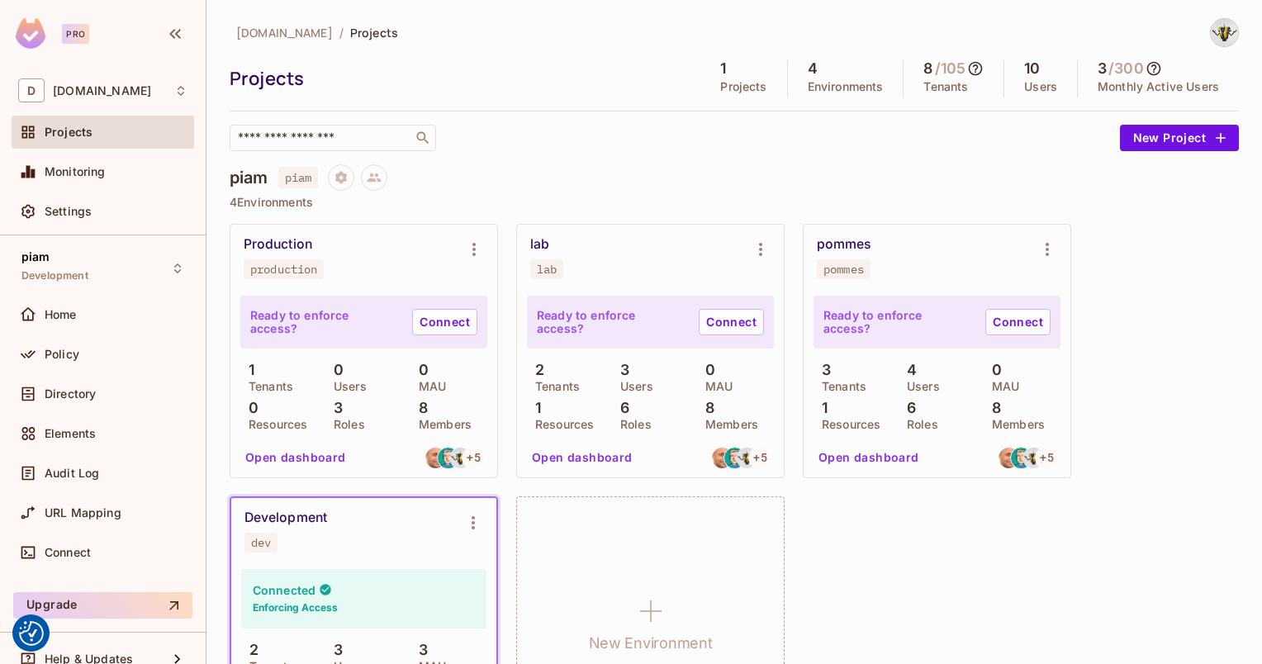
click at [1145, 60] on icon at bounding box center [1153, 68] width 17 height 17
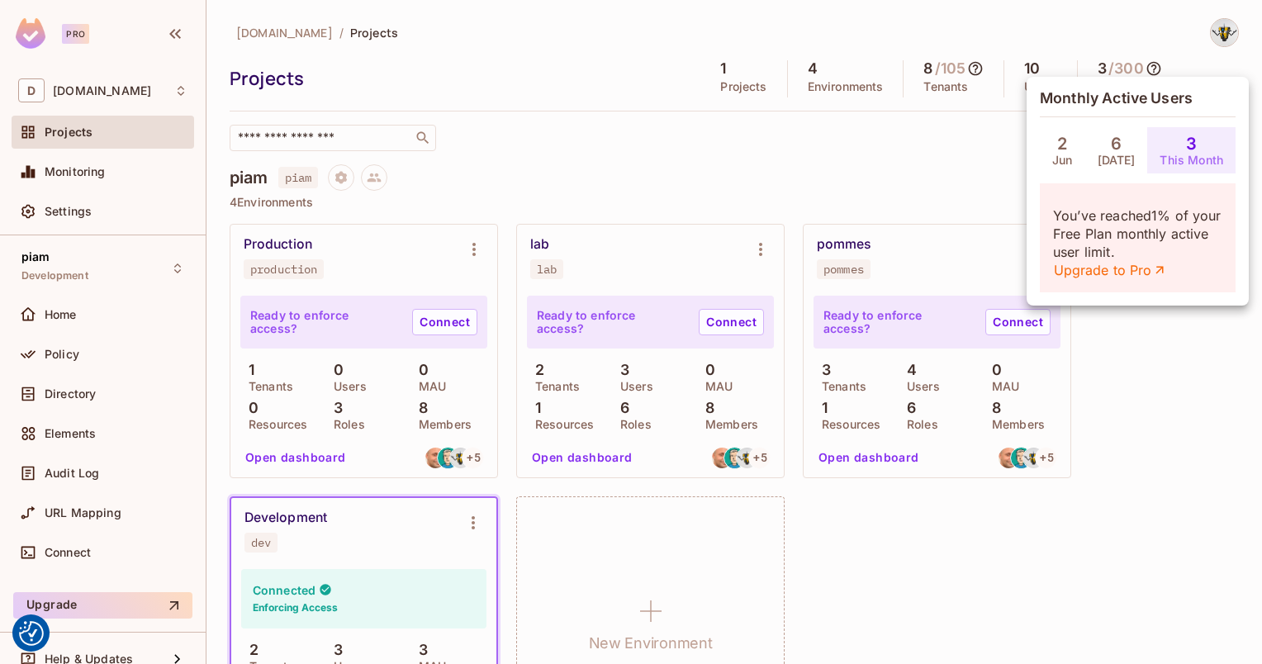
click at [1143, 60] on div at bounding box center [631, 332] width 1262 height 664
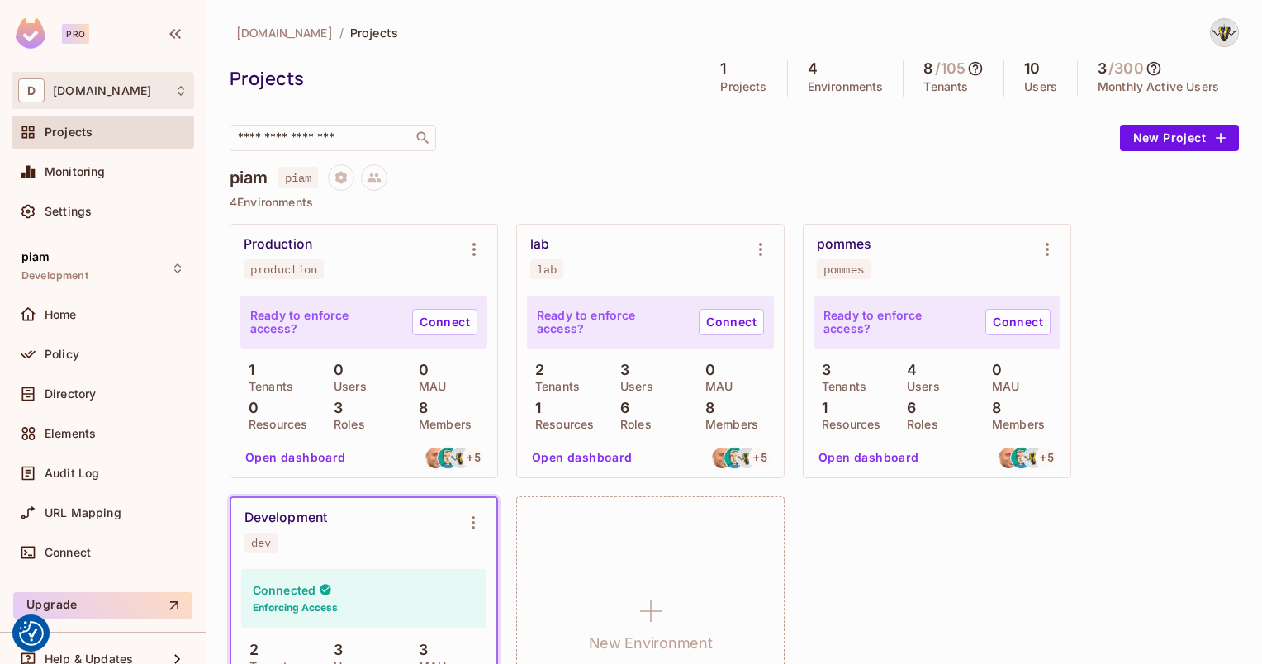
click at [120, 85] on div "D datev.de" at bounding box center [102, 90] width 169 height 24
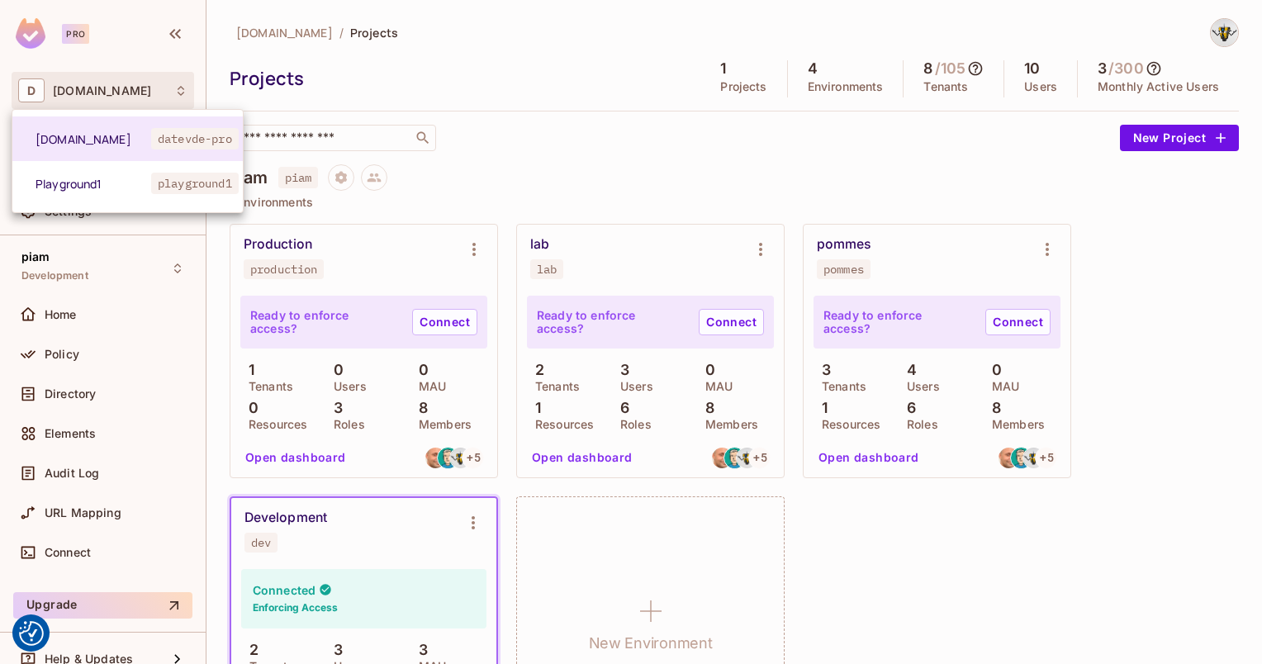
click at [608, 165] on div at bounding box center [631, 332] width 1262 height 664
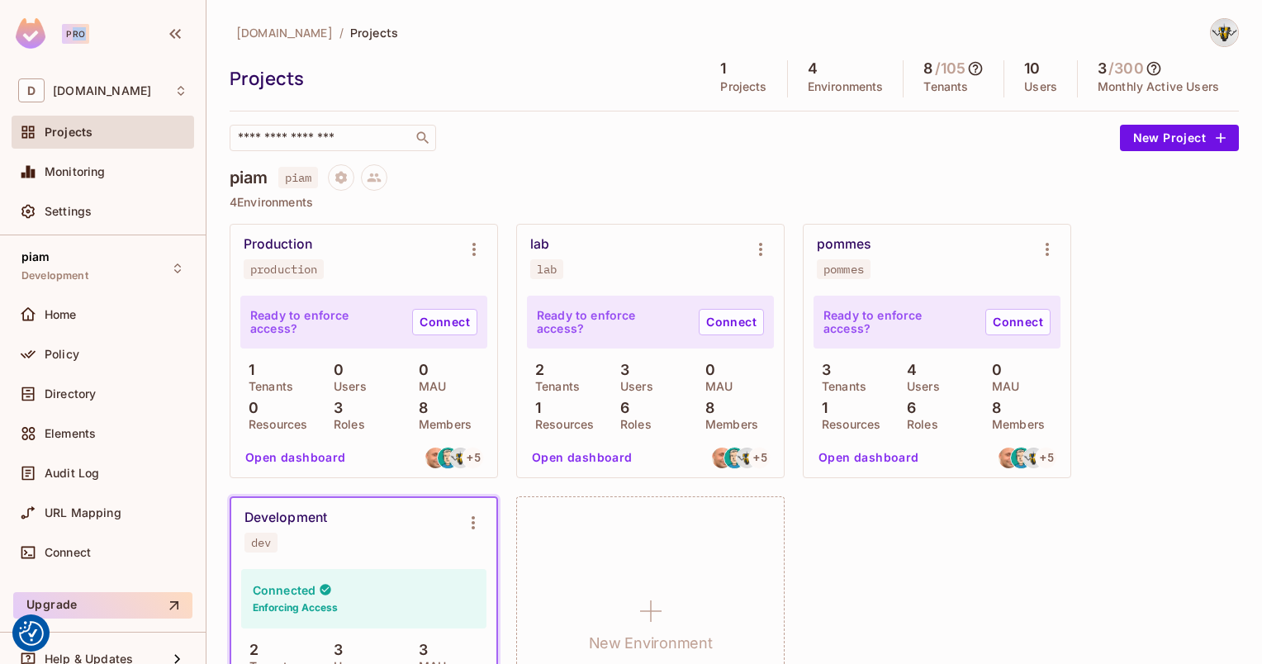
drag, startPoint x: 70, startPoint y: 35, endPoint x: 99, endPoint y: 34, distance: 28.9
click at [99, 34] on div "Pro" at bounding box center [61, 33] width 90 height 31
click at [658, 148] on div "​" at bounding box center [671, 138] width 882 height 26
click at [112, 163] on div "Monitoring" at bounding box center [102, 172] width 169 height 20
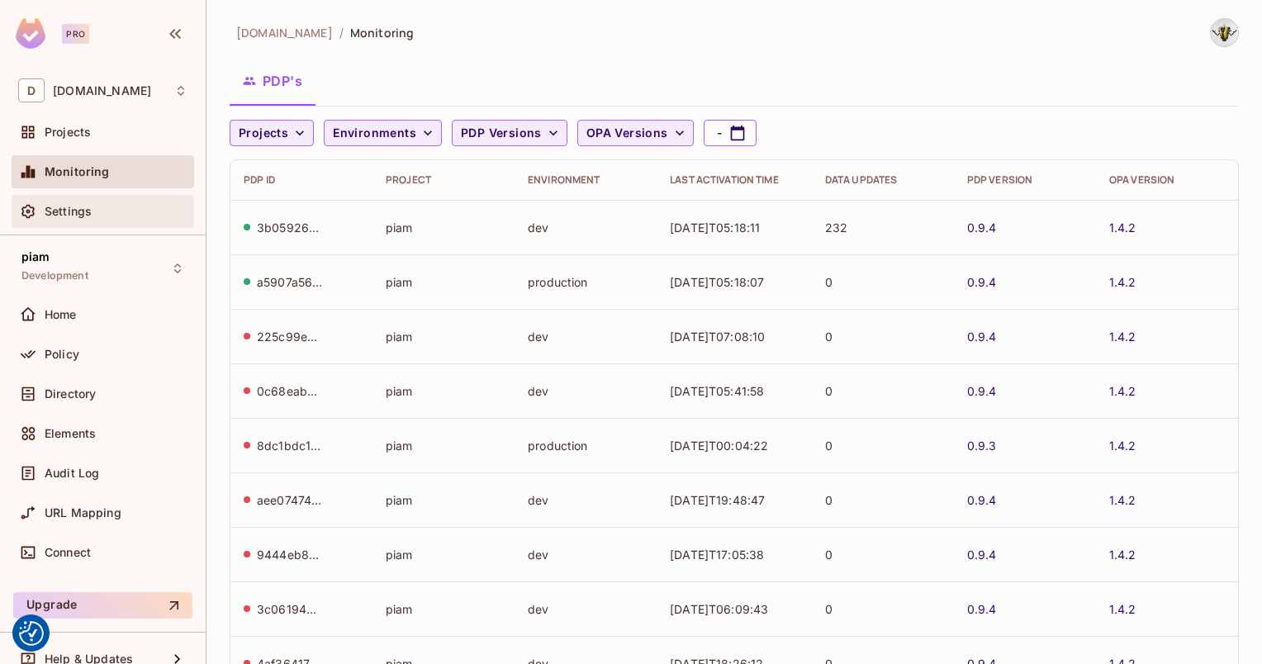
click at [112, 211] on div "Settings" at bounding box center [116, 211] width 143 height 13
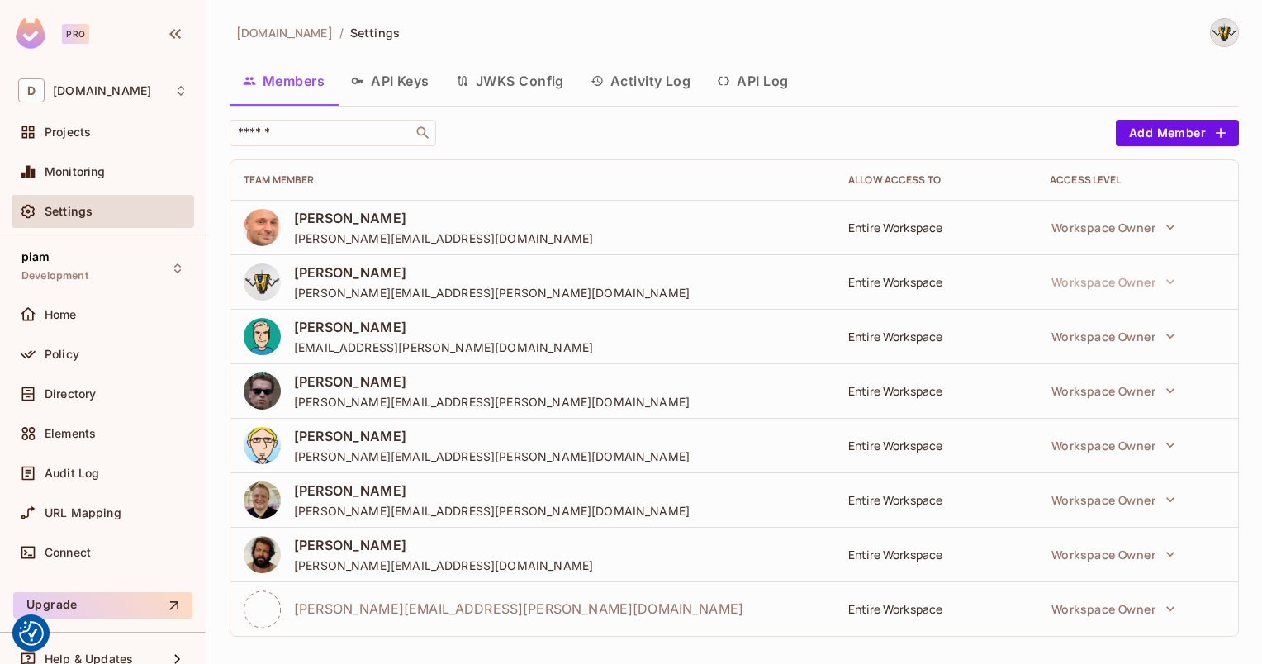
click at [379, 85] on button "API Keys" at bounding box center [390, 80] width 105 height 41
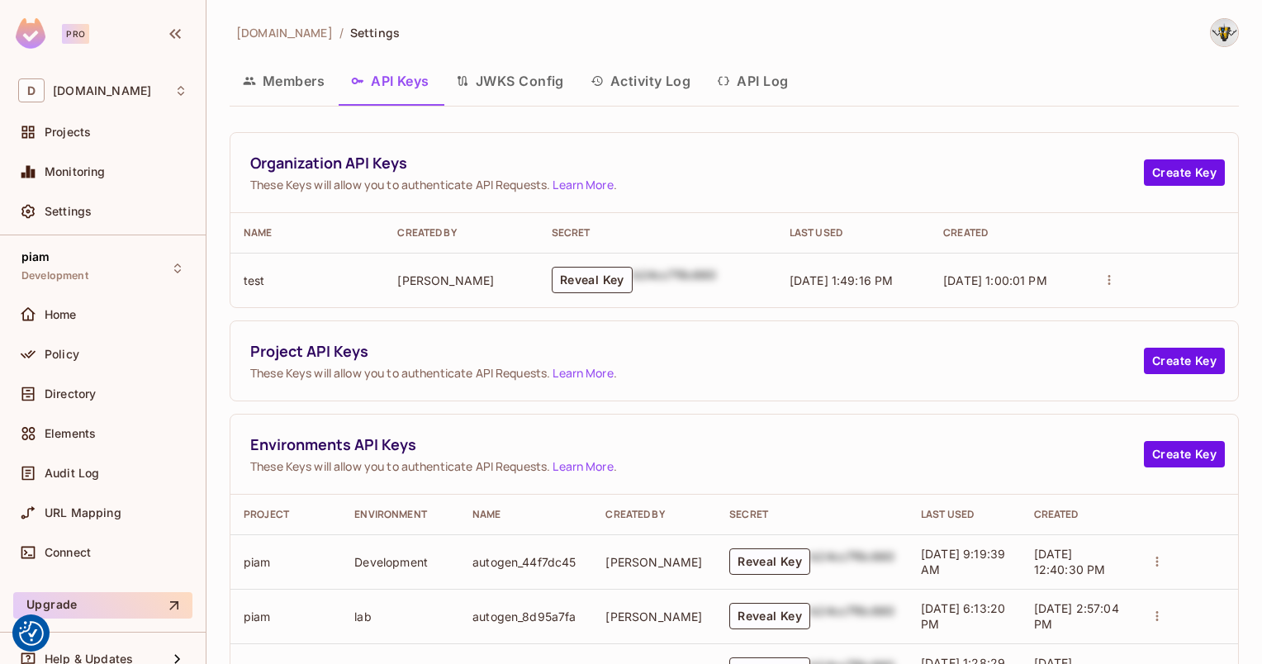
click at [537, 83] on button "JWKS Config" at bounding box center [510, 80] width 135 height 41
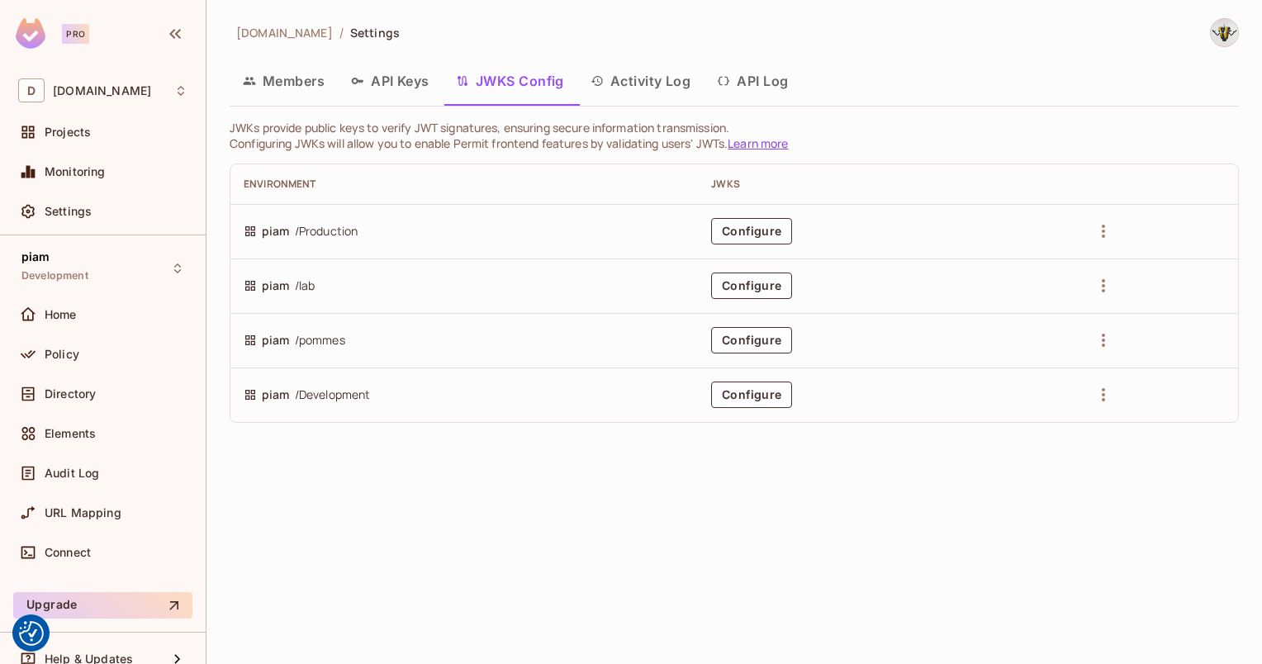
click at [624, 83] on button "Activity Log" at bounding box center [640, 80] width 127 height 41
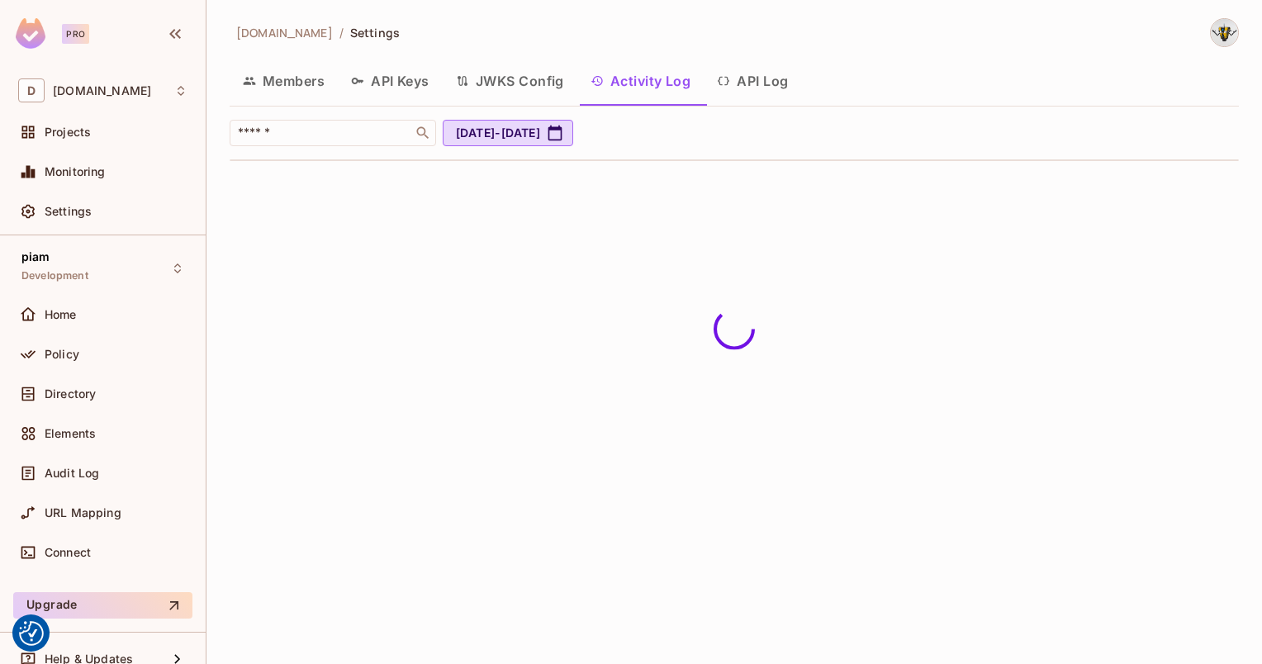
click at [547, 89] on button "JWKS Config" at bounding box center [510, 80] width 135 height 41
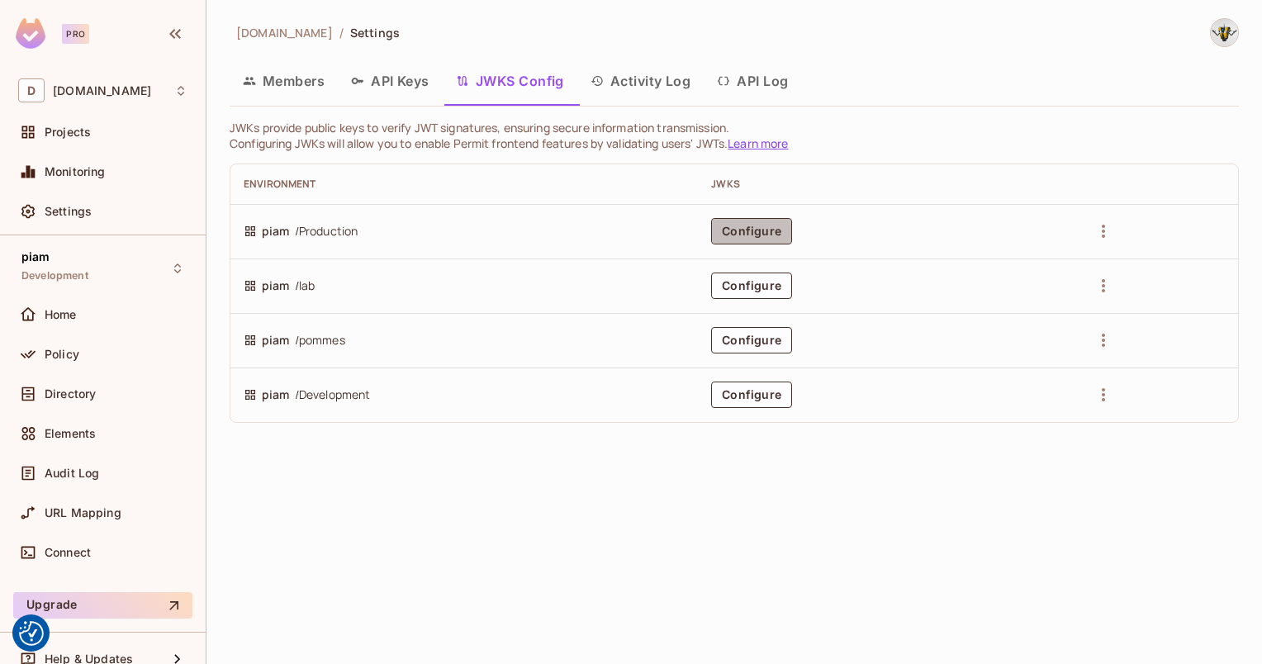
click at [745, 234] on button "Configure" at bounding box center [751, 231] width 81 height 26
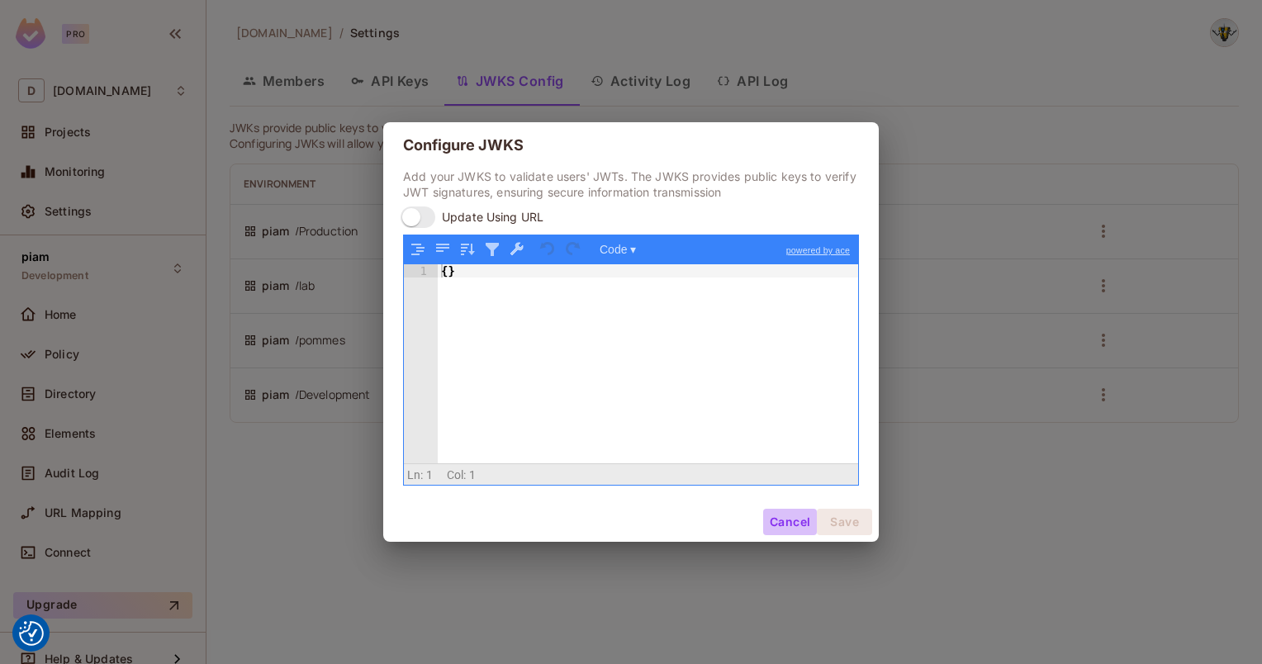
click at [778, 521] on button "Cancel" at bounding box center [790, 522] width 54 height 26
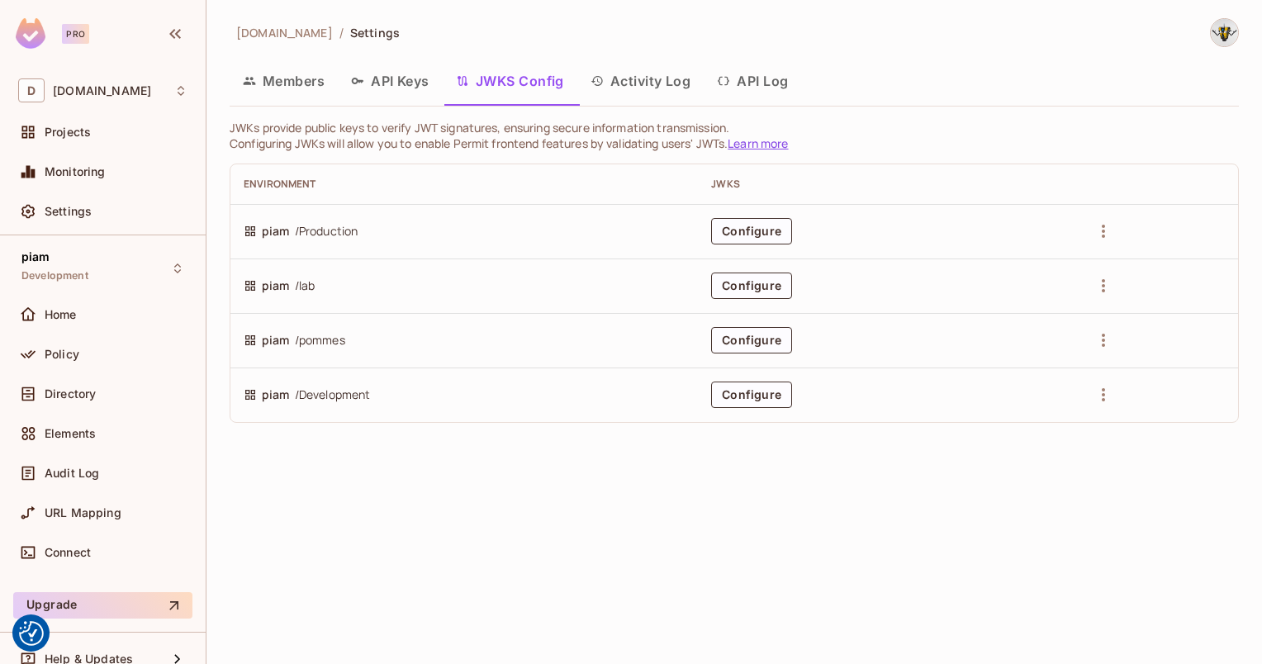
click at [1238, 31] on div "datev.de / Settings Members API Keys JWKS Config Activity Log API Log JWKs prov…" at bounding box center [733, 332] width 1055 height 664
click at [1233, 31] on img at bounding box center [1223, 32] width 27 height 27
click at [1228, 31] on div at bounding box center [631, 332] width 1262 height 664
click at [103, 144] on div "Projects" at bounding box center [103, 132] width 182 height 33
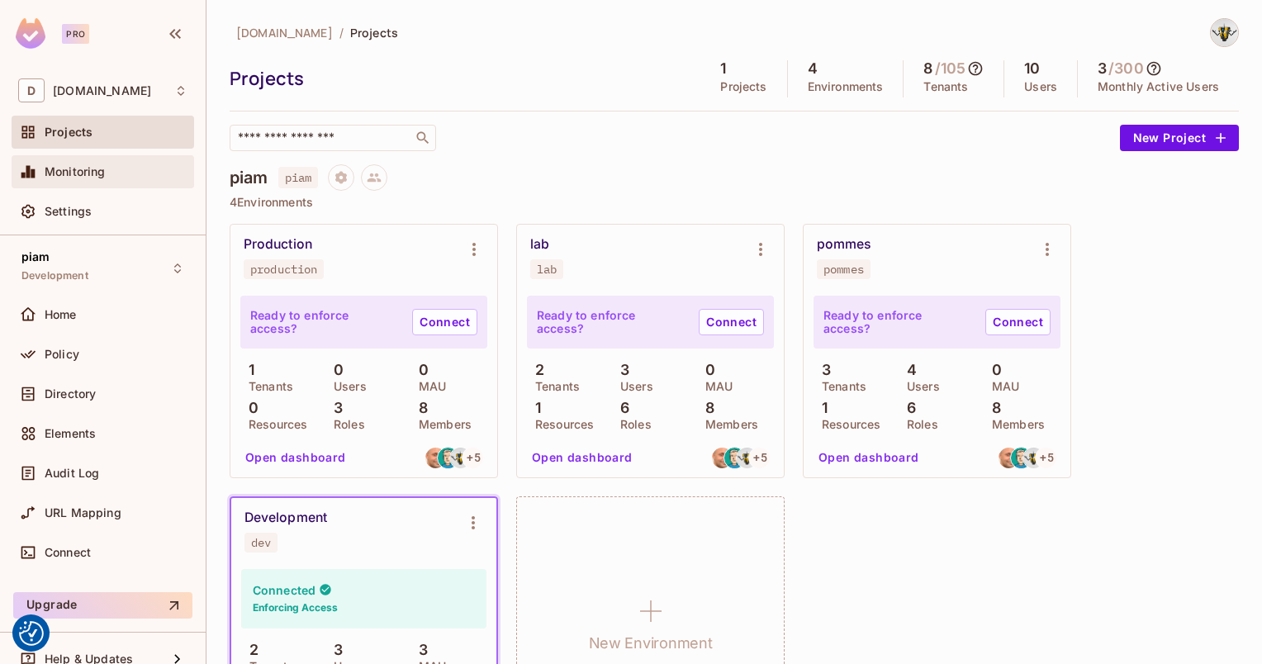
click at [42, 166] on div at bounding box center [31, 172] width 26 height 20
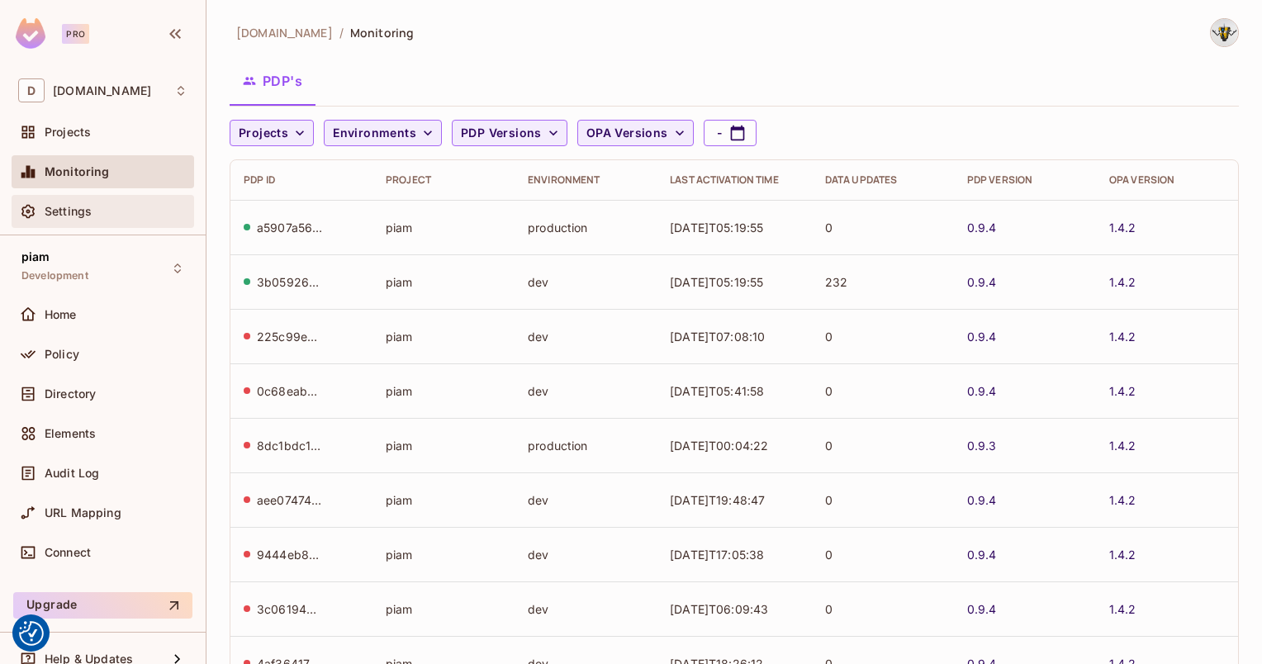
click at [89, 216] on span "Settings" at bounding box center [68, 211] width 47 height 13
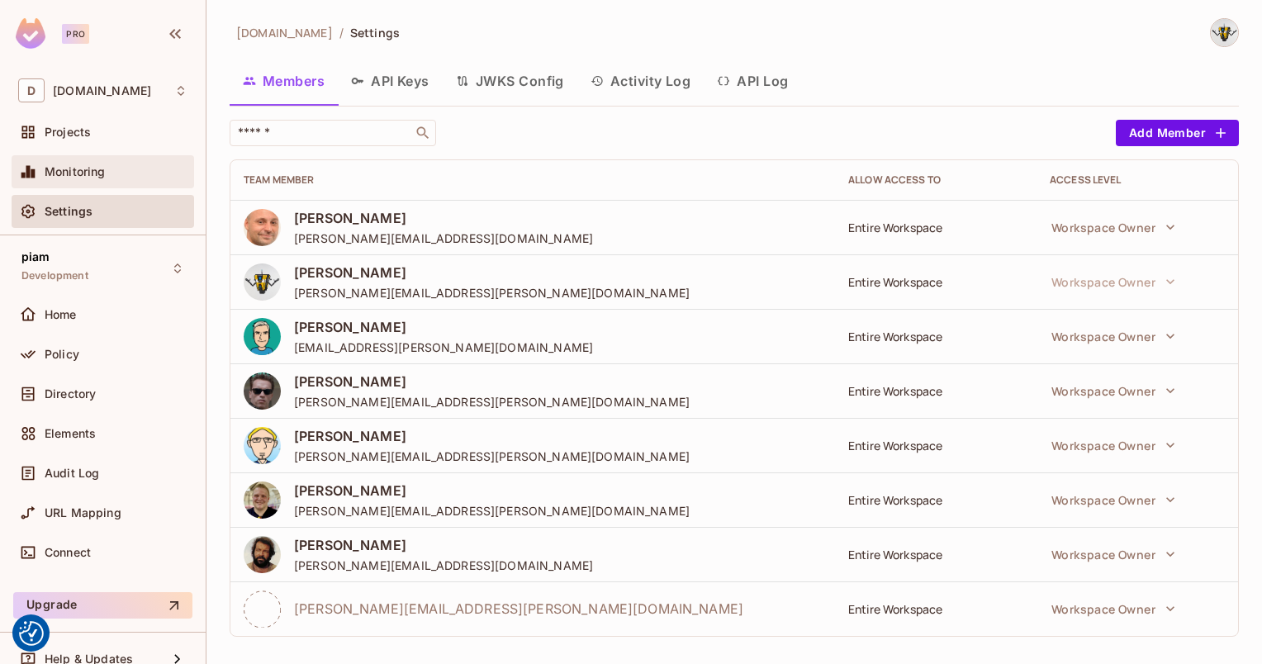
click at [76, 182] on div "Monitoring" at bounding box center [103, 171] width 182 height 33
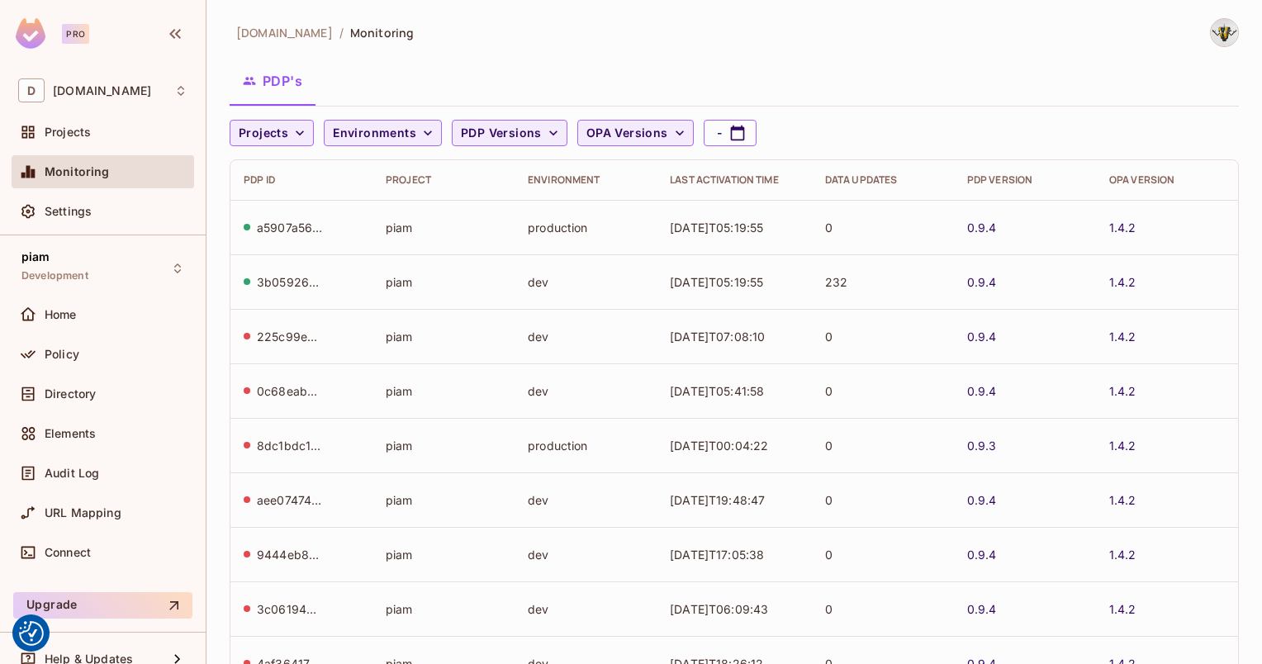
click at [76, 149] on div "Projects" at bounding box center [103, 136] width 182 height 40
click at [76, 135] on span "Projects" at bounding box center [68, 131] width 46 height 13
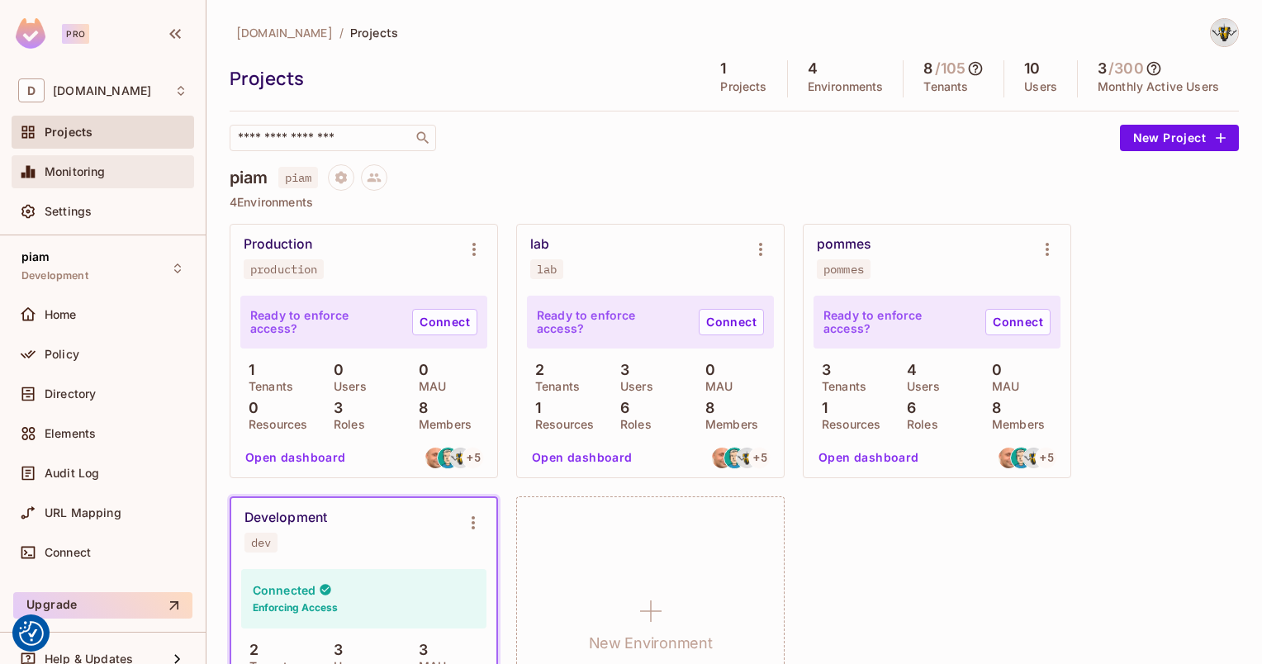
click at [76, 174] on span "Monitoring" at bounding box center [75, 171] width 61 height 13
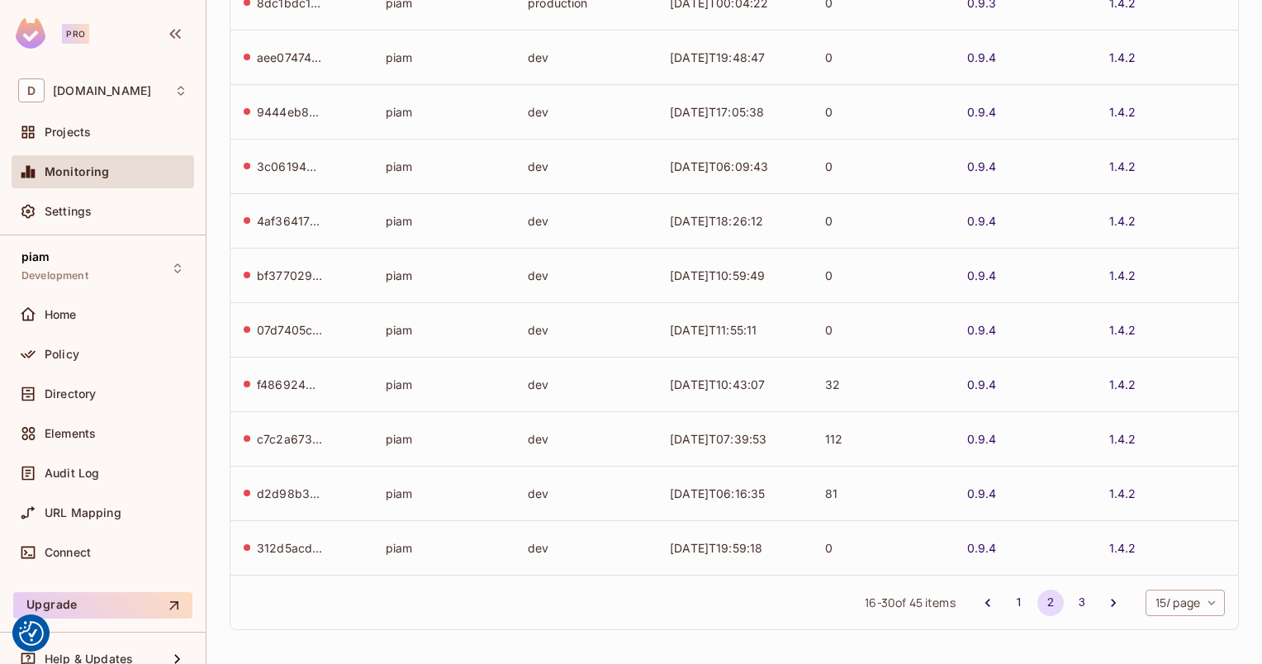
scroll to position [444, 0]
click at [1072, 596] on button "3" at bounding box center [1081, 601] width 26 height 26
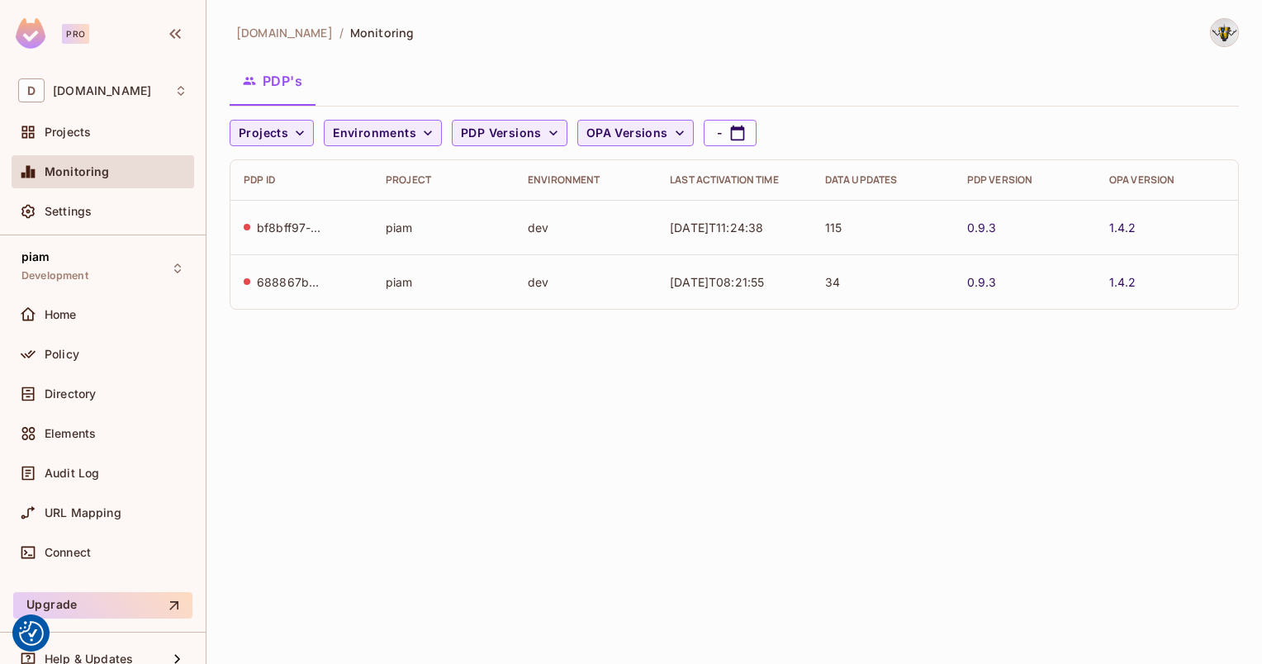
drag, startPoint x: 833, startPoint y: 291, endPoint x: 826, endPoint y: 285, distance: 9.3
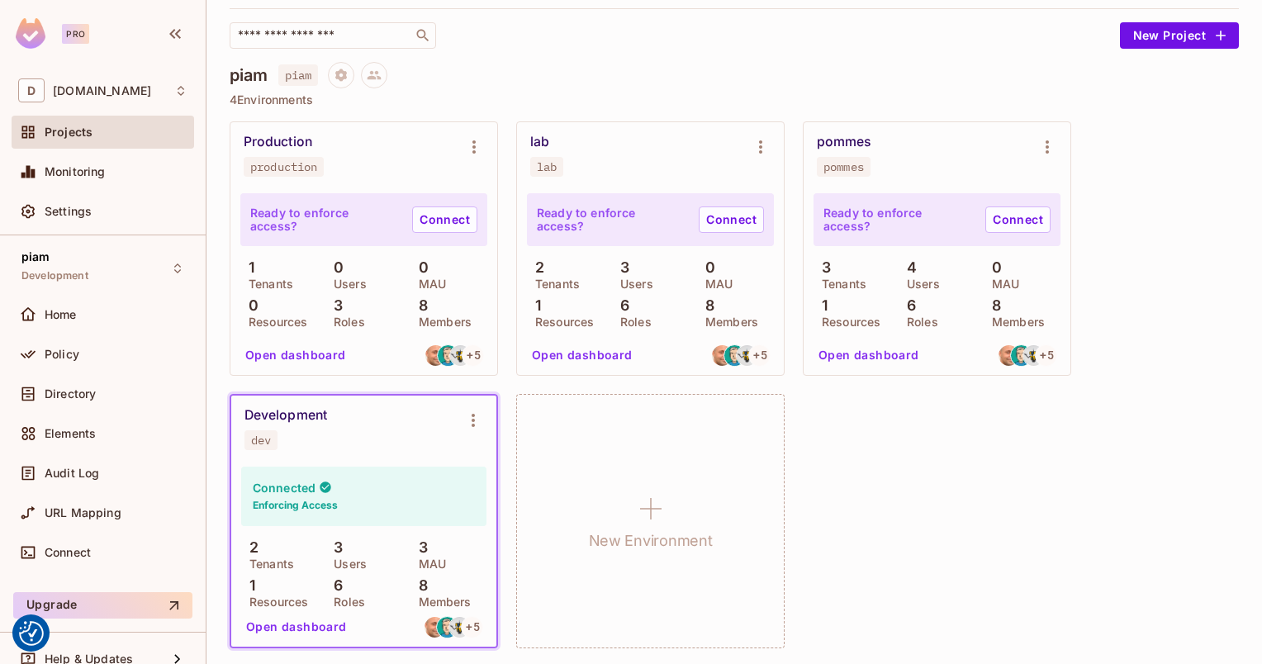
scroll to position [104, 0]
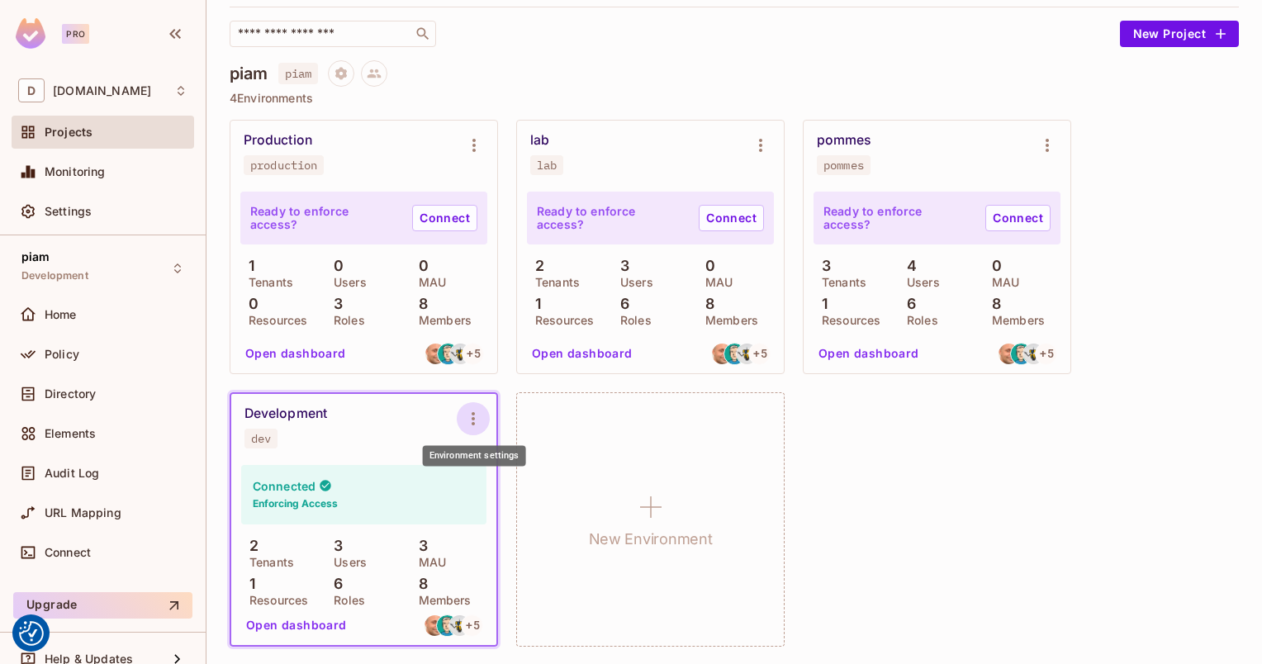
click at [464, 415] on icon "Environment settings" at bounding box center [473, 419] width 20 height 20
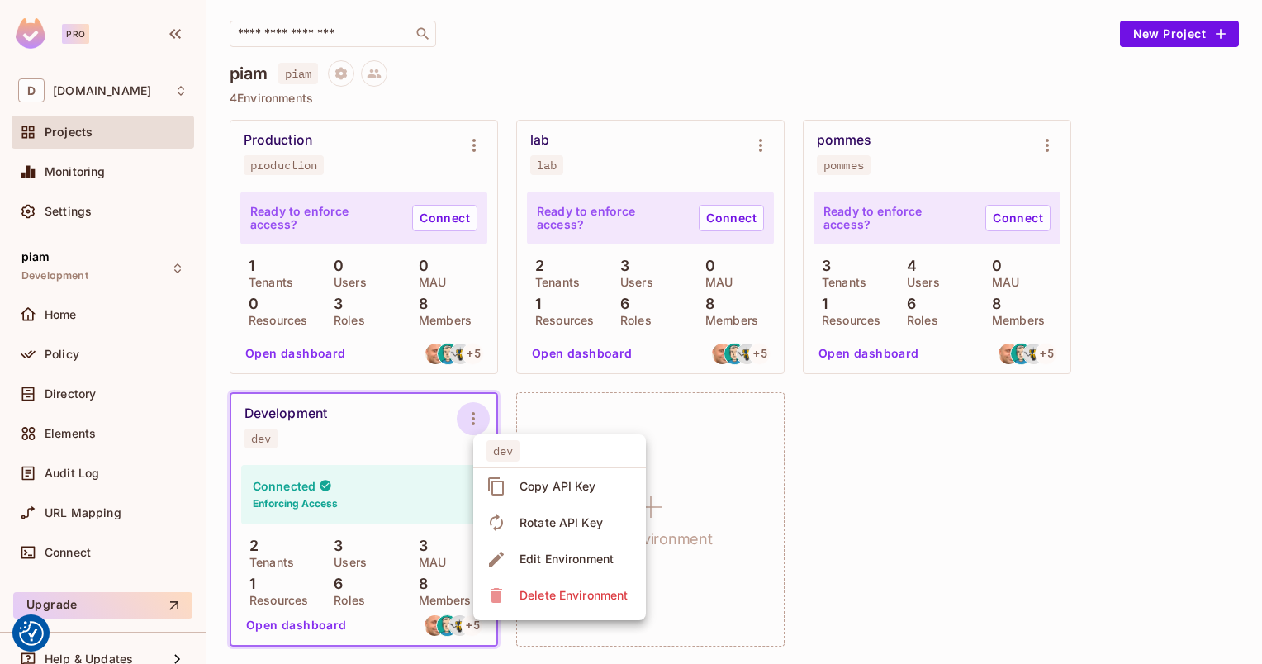
click at [471, 414] on div at bounding box center [631, 332] width 1262 height 664
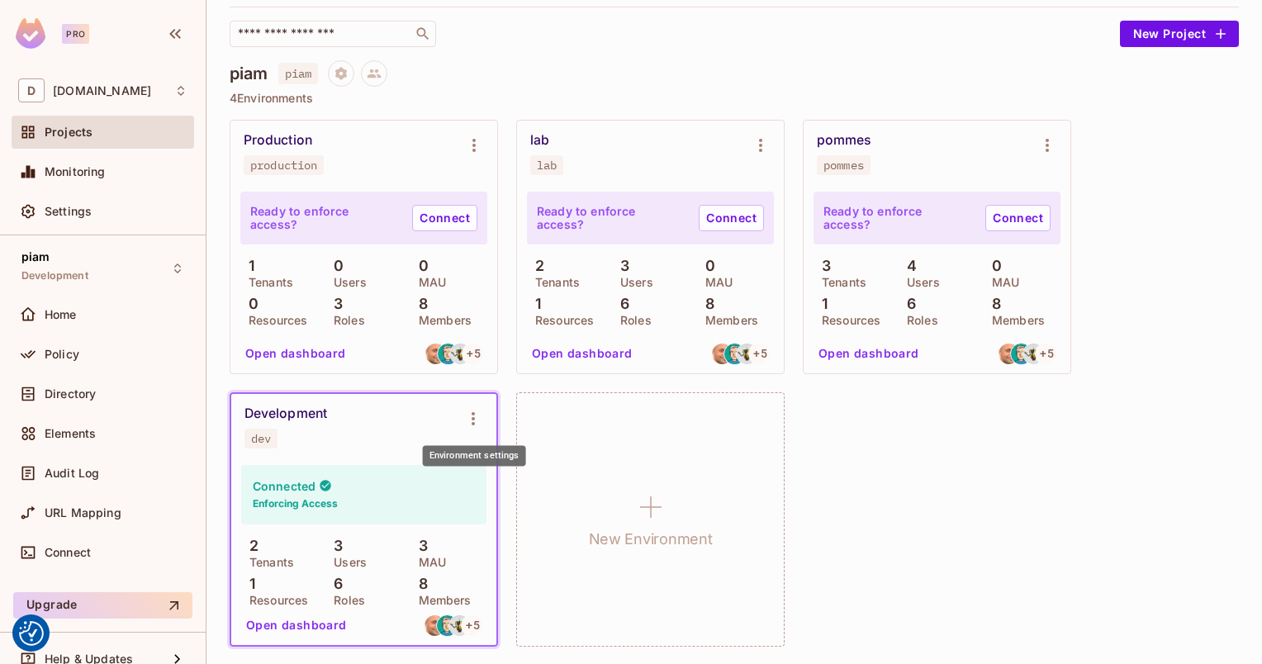
click at [471, 414] on icon "Environment settings" at bounding box center [473, 419] width 20 height 20
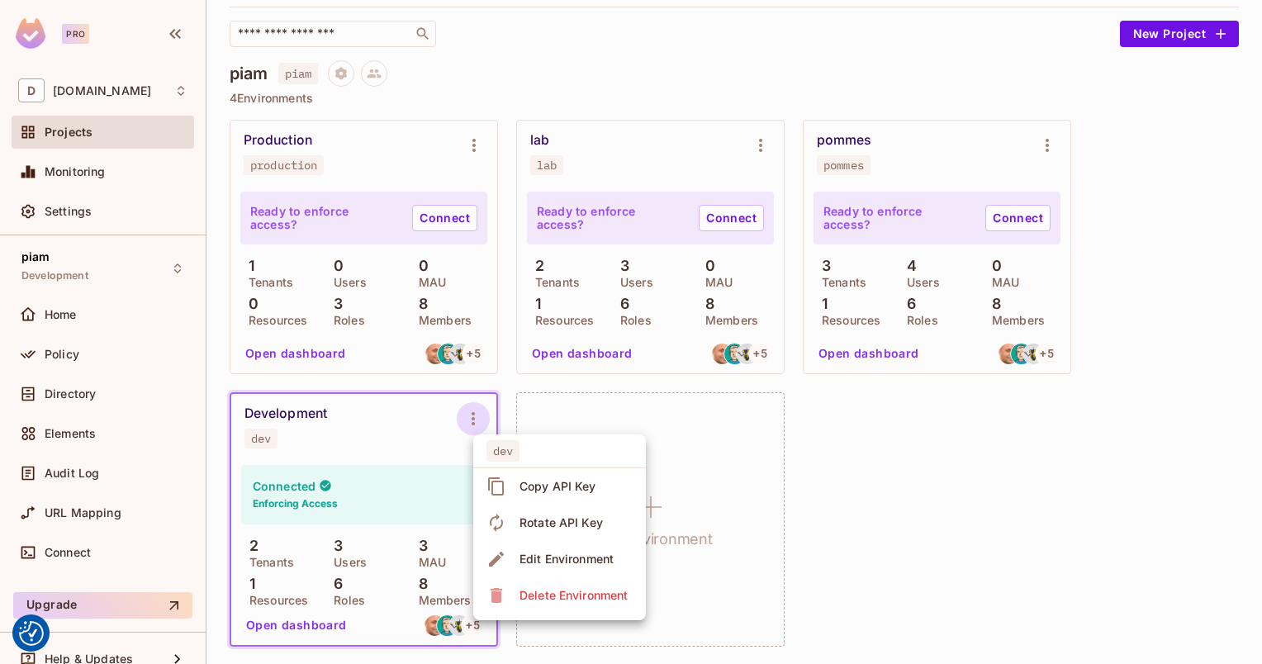
click at [471, 414] on div at bounding box center [631, 332] width 1262 height 664
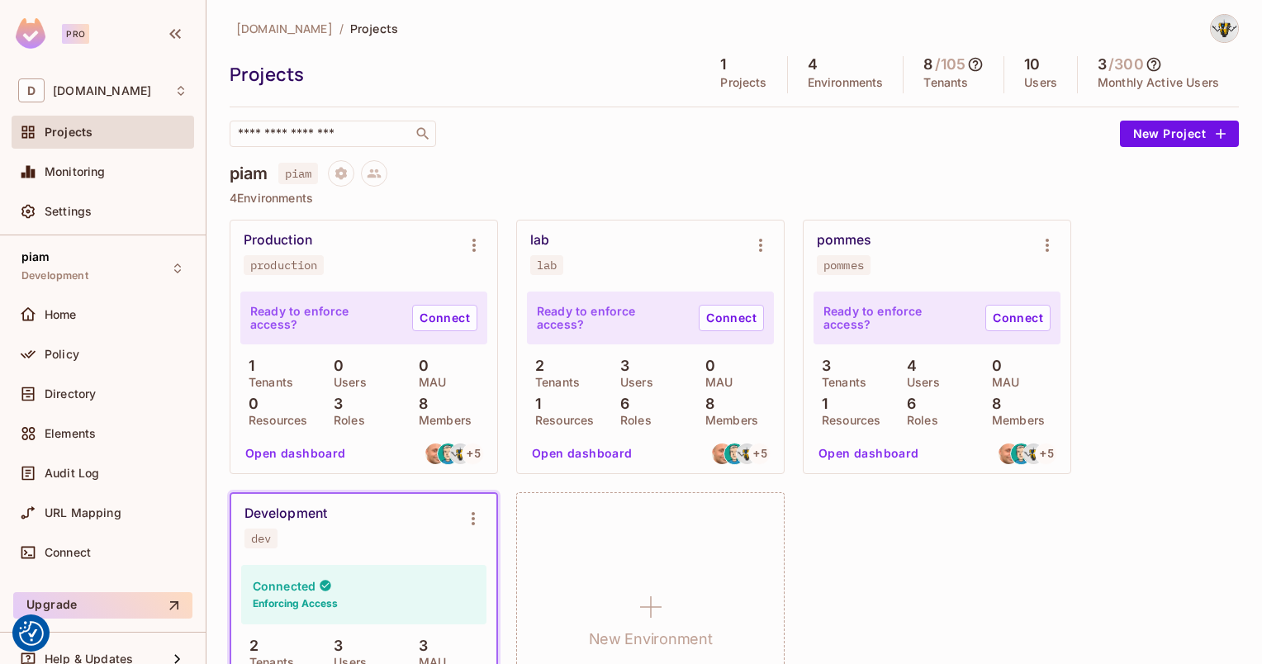
scroll to position [0, 0]
